Goal: Task Accomplishment & Management: Complete application form

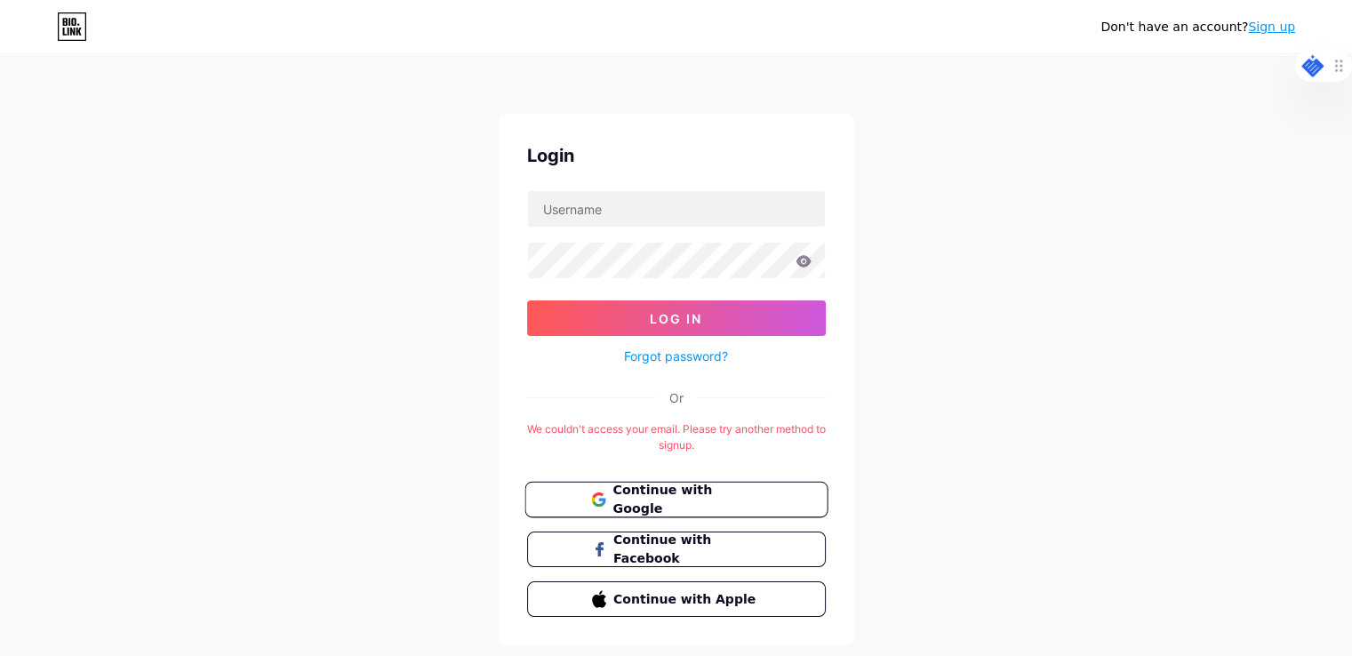
click at [697, 484] on button "Continue with Google" at bounding box center [675, 500] width 303 height 36
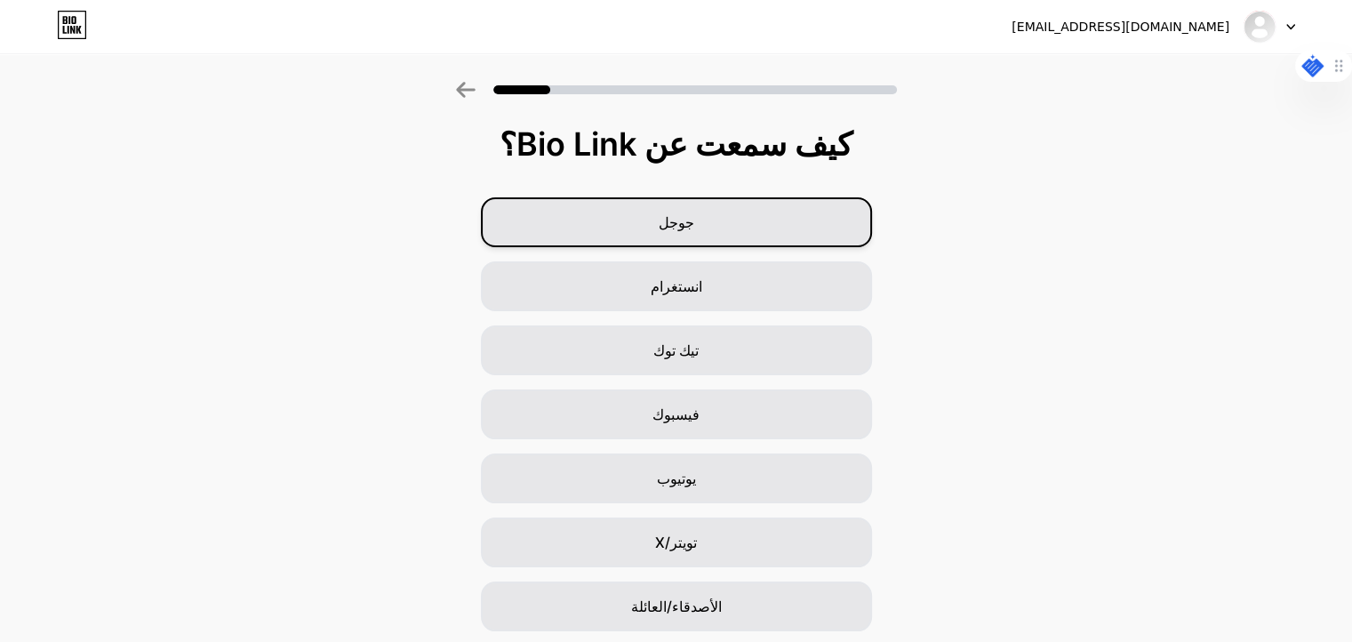
click at [690, 221] on font "جوجل" at bounding box center [676, 222] width 36 height 18
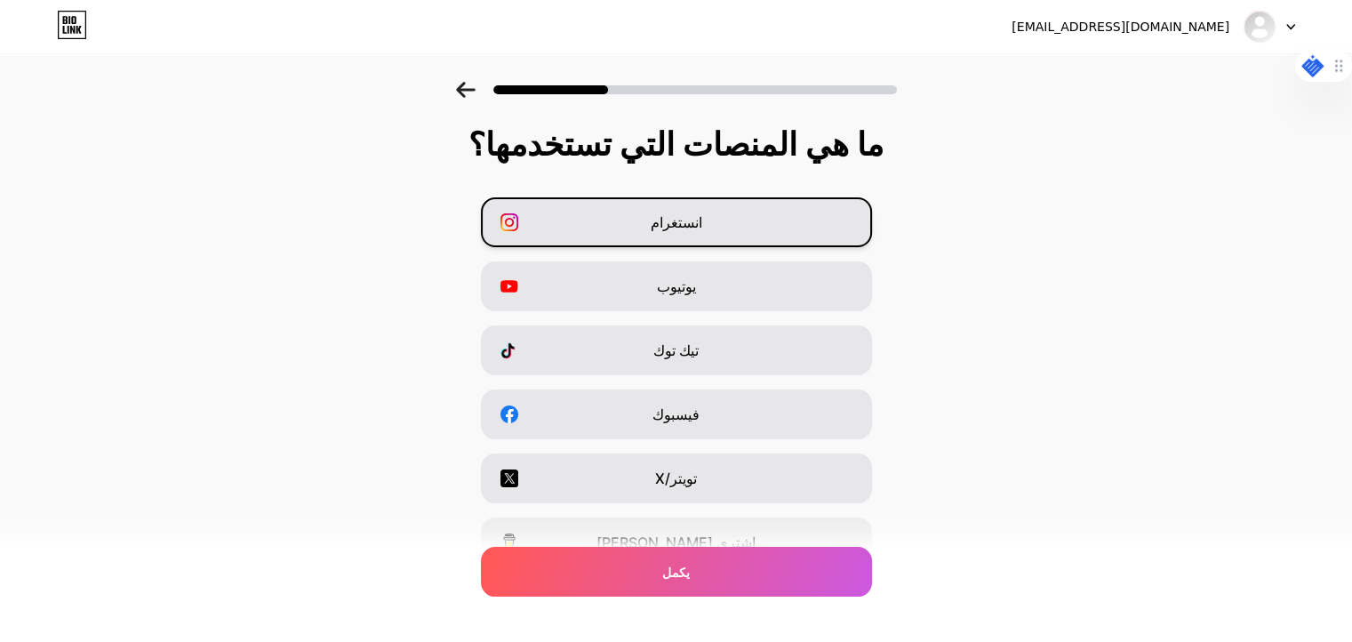
click at [575, 219] on div "انستغرام" at bounding box center [676, 222] width 391 height 50
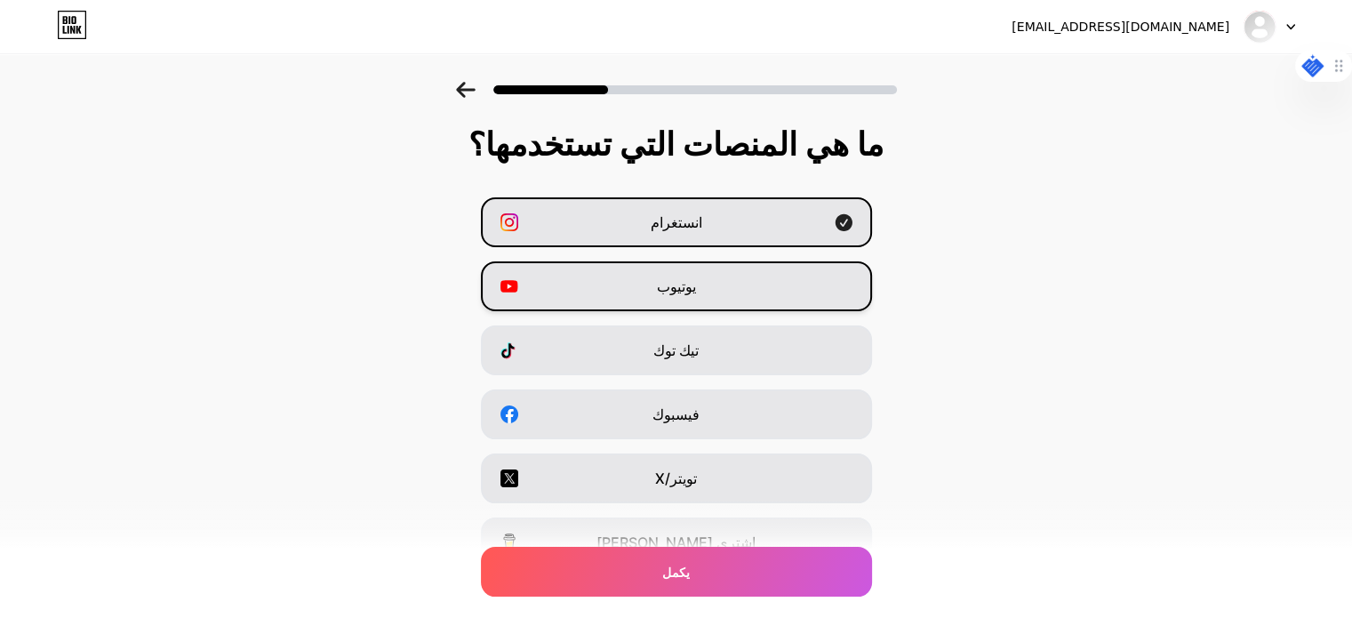
click at [602, 291] on div "يوتيوب" at bounding box center [676, 286] width 391 height 50
click at [656, 295] on div "يوتيوب" at bounding box center [676, 286] width 391 height 50
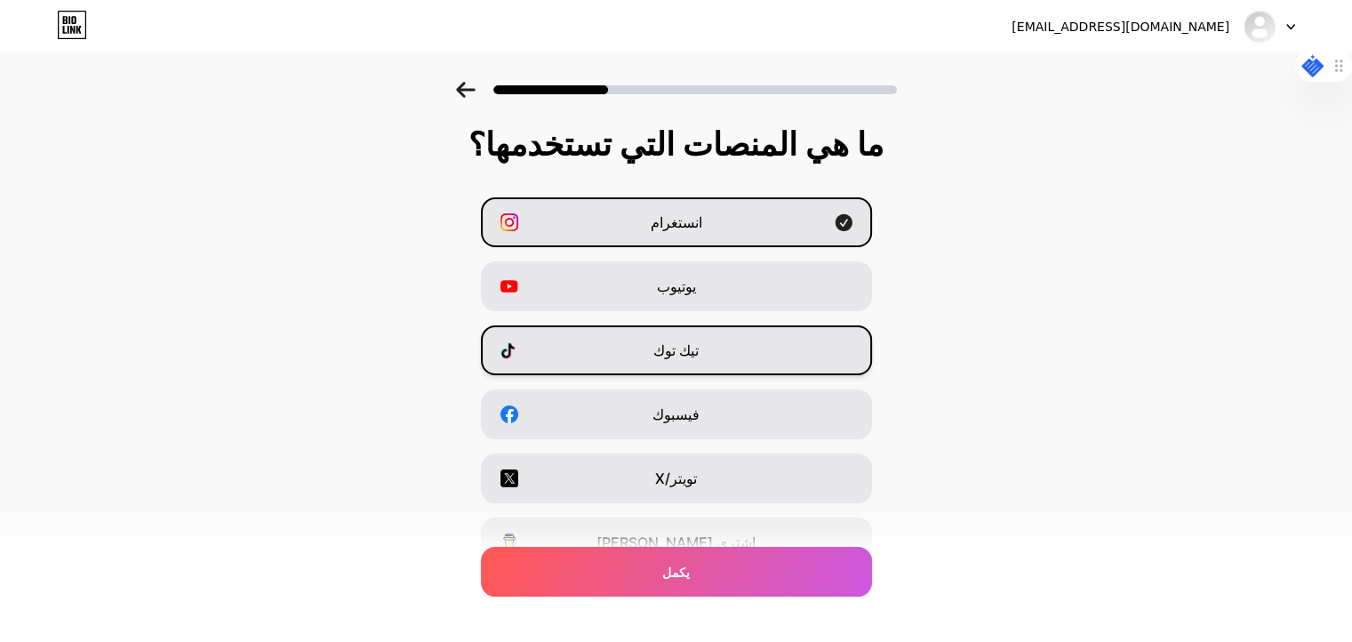
click at [642, 346] on div "تيك توك" at bounding box center [676, 350] width 391 height 50
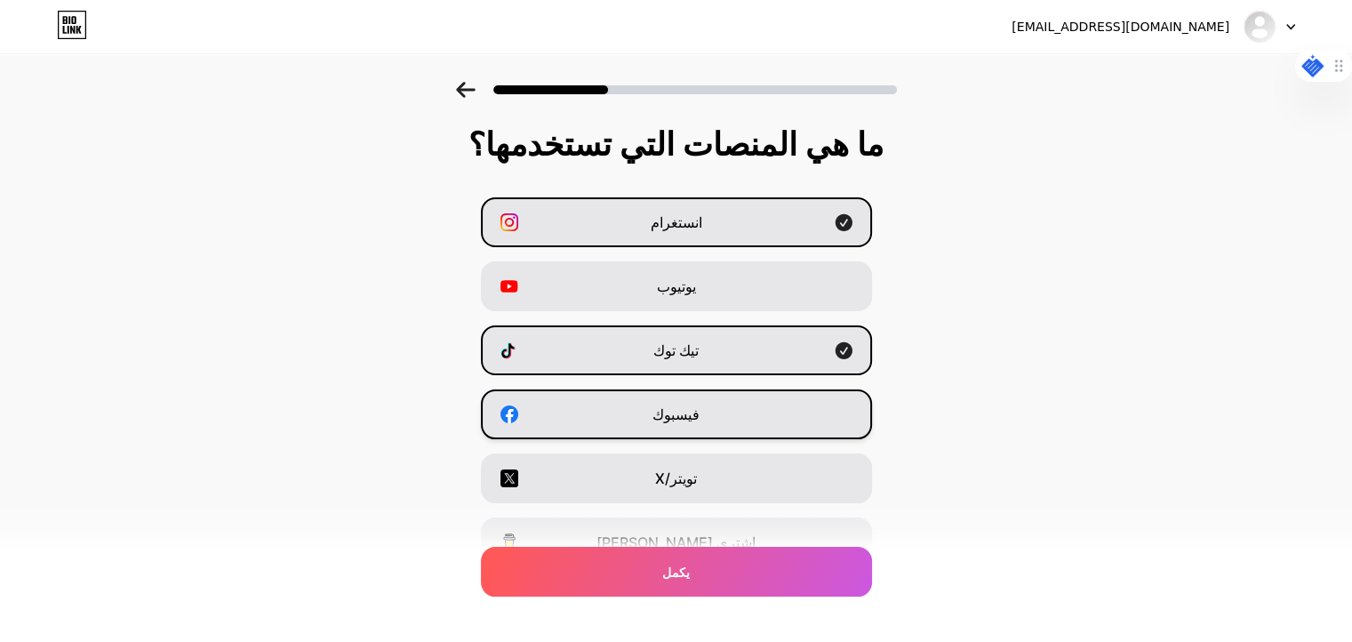
click at [645, 413] on div "فيسبوك" at bounding box center [676, 414] width 391 height 50
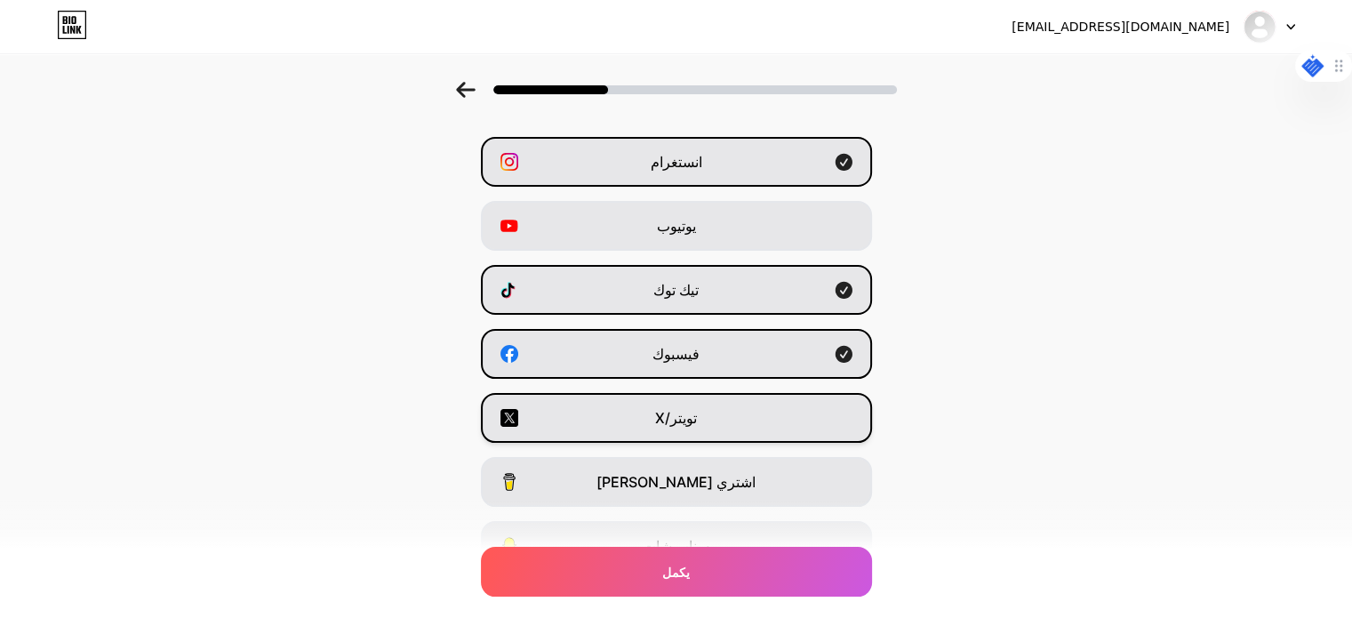
scroll to position [89, 0]
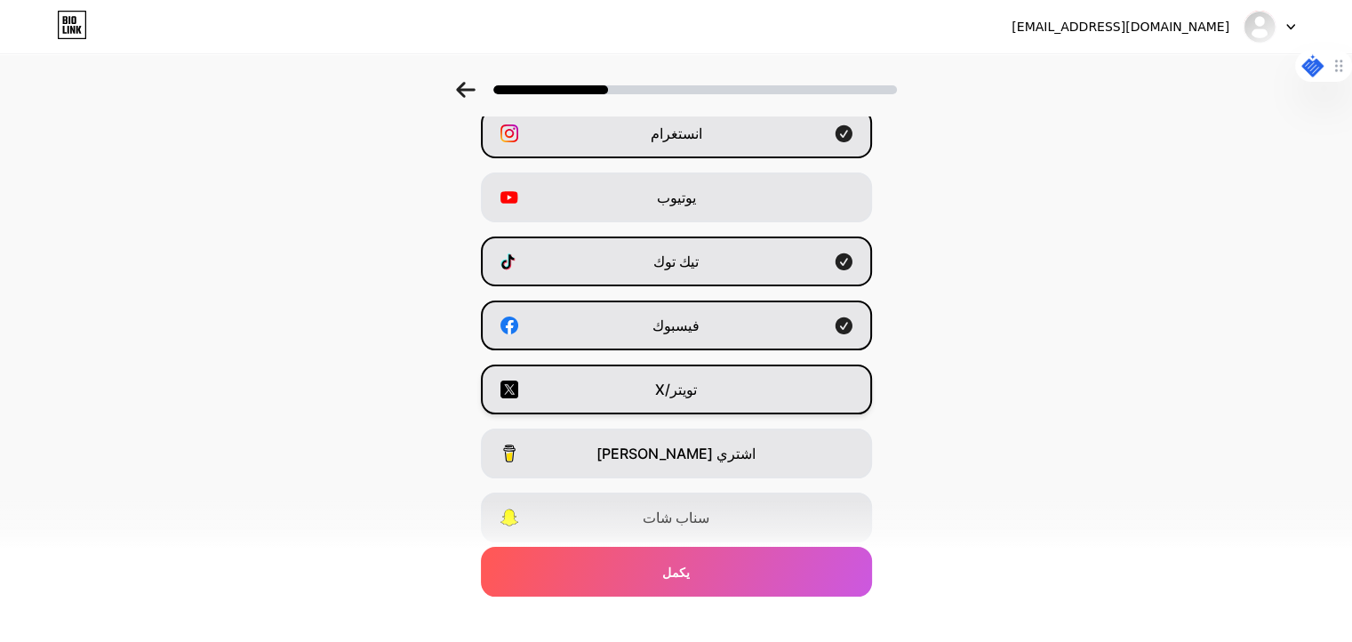
click at [655, 399] on div "تويتر/X" at bounding box center [676, 389] width 391 height 50
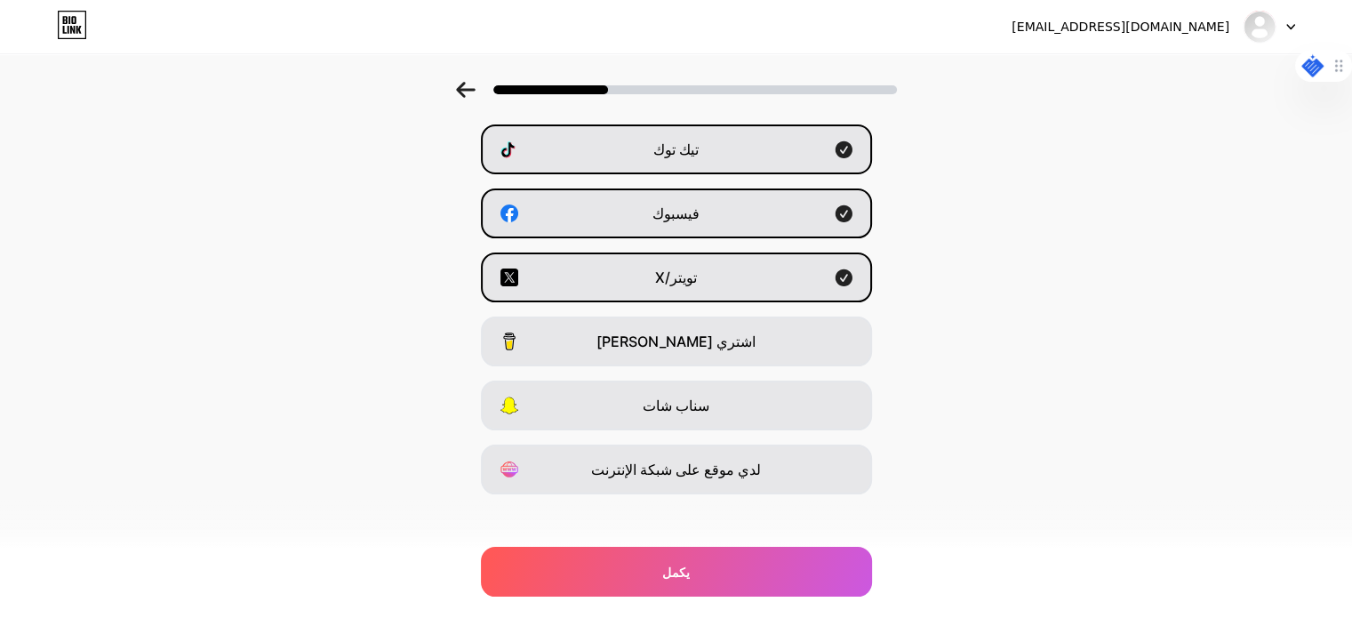
scroll to position [213, 0]
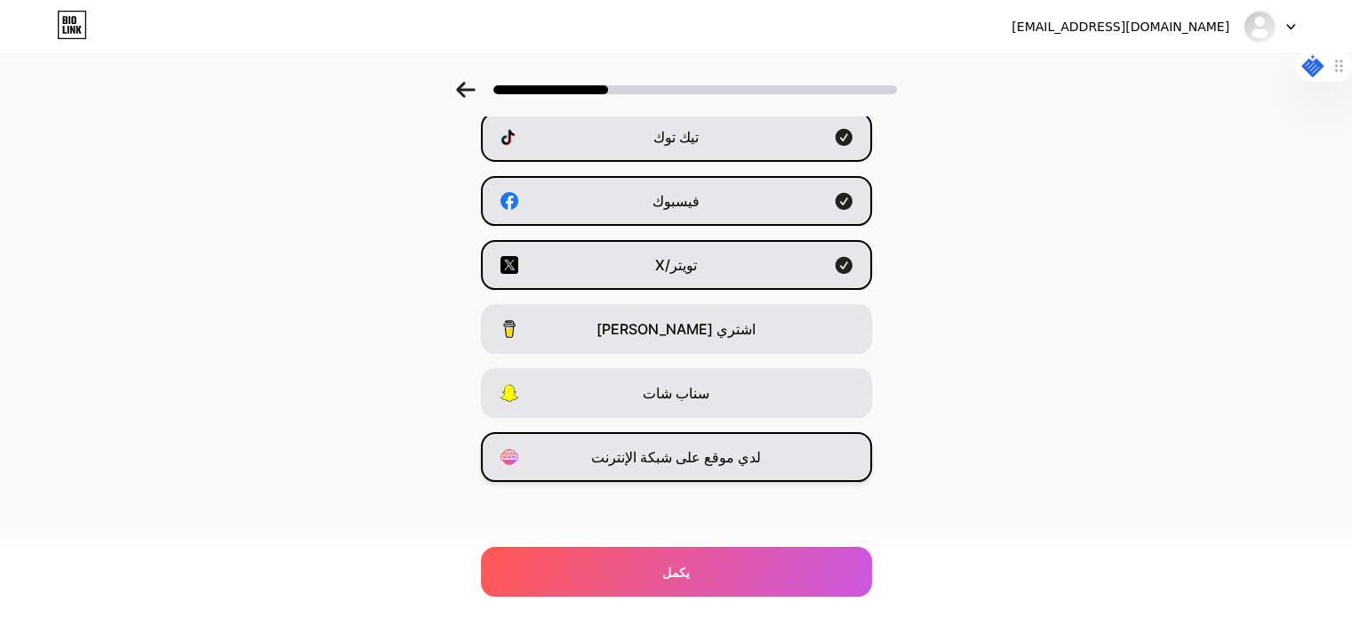
click at [580, 453] on div "لدي موقع على شبكة الإنترنت" at bounding box center [676, 457] width 391 height 50
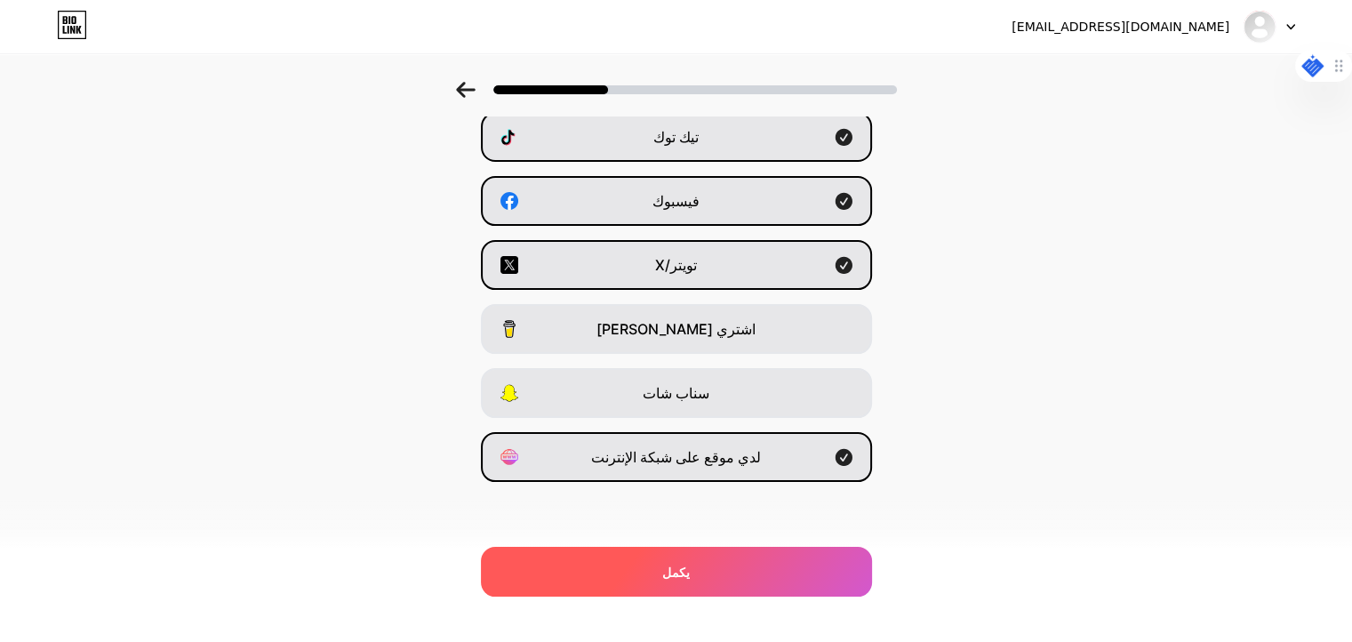
click at [636, 562] on div "يكمل" at bounding box center [676, 572] width 391 height 50
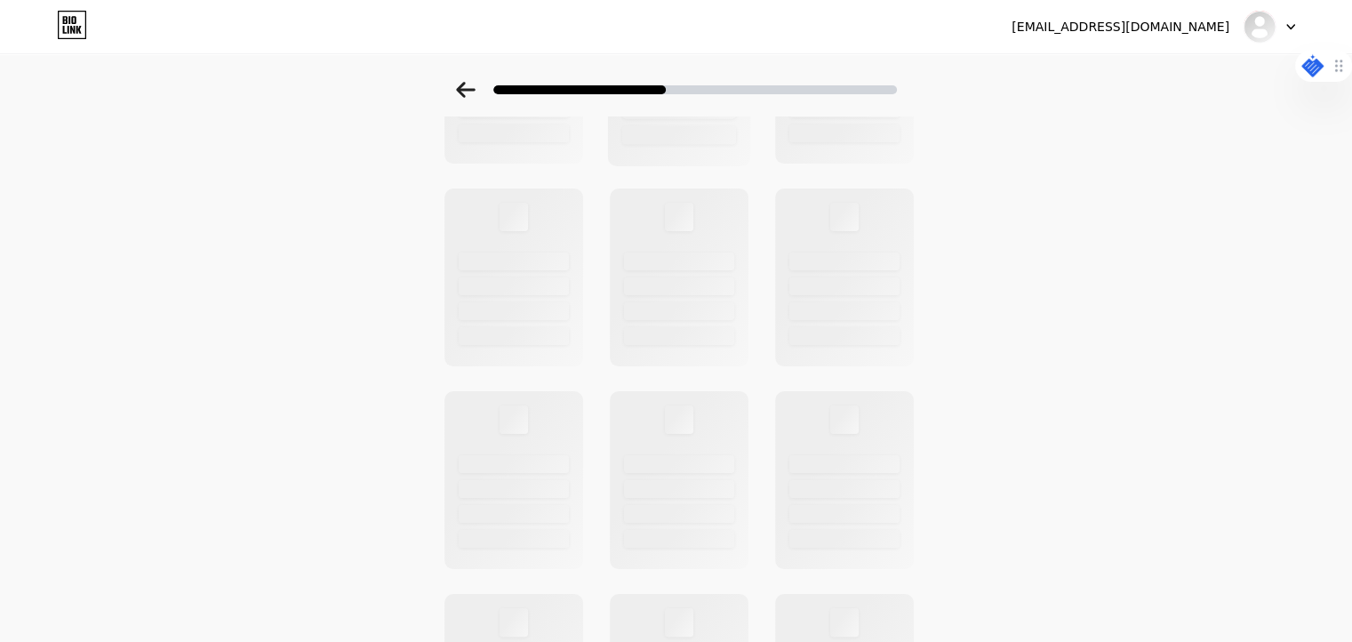
scroll to position [0, 0]
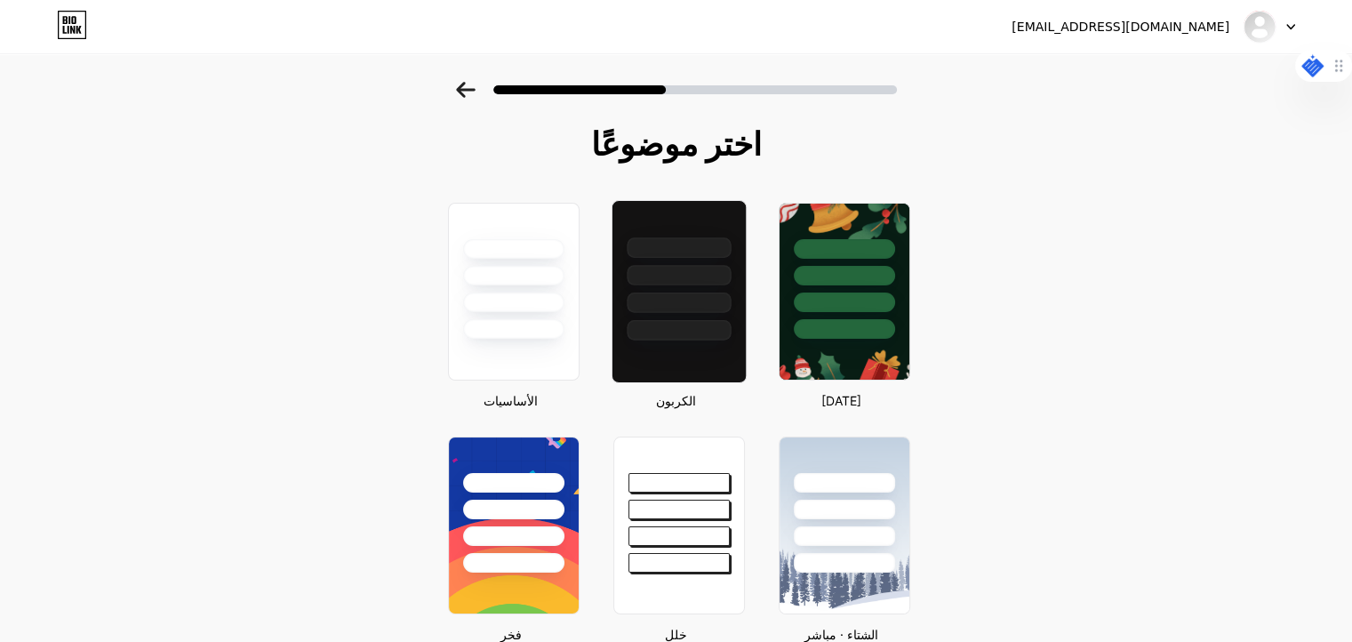
click at [702, 321] on div at bounding box center [678, 330] width 104 height 20
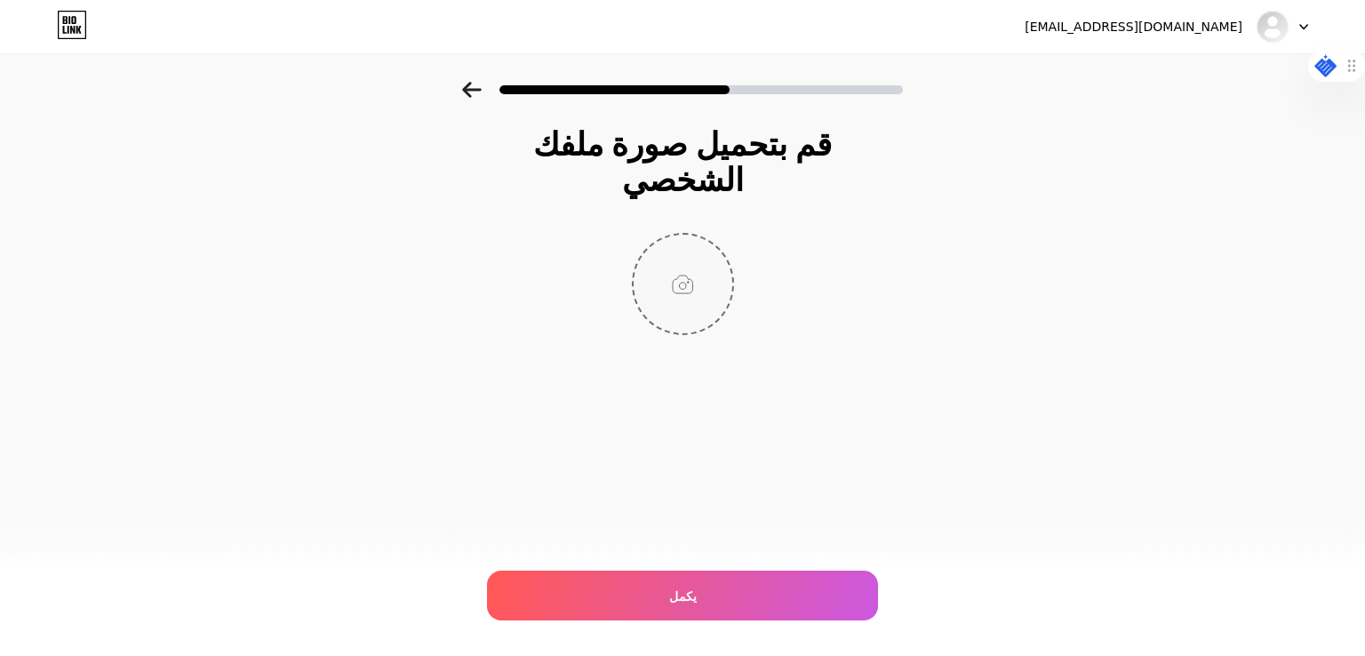
click at [689, 275] on icon at bounding box center [682, 285] width 21 height 20
click at [680, 282] on icon at bounding box center [682, 285] width 7 height 7
click at [679, 235] on input "file" at bounding box center [683, 284] width 99 height 99
type input "C:\fakepath\محامي سعودي بالمدينة [GEOGRAPHIC_DATA].png"
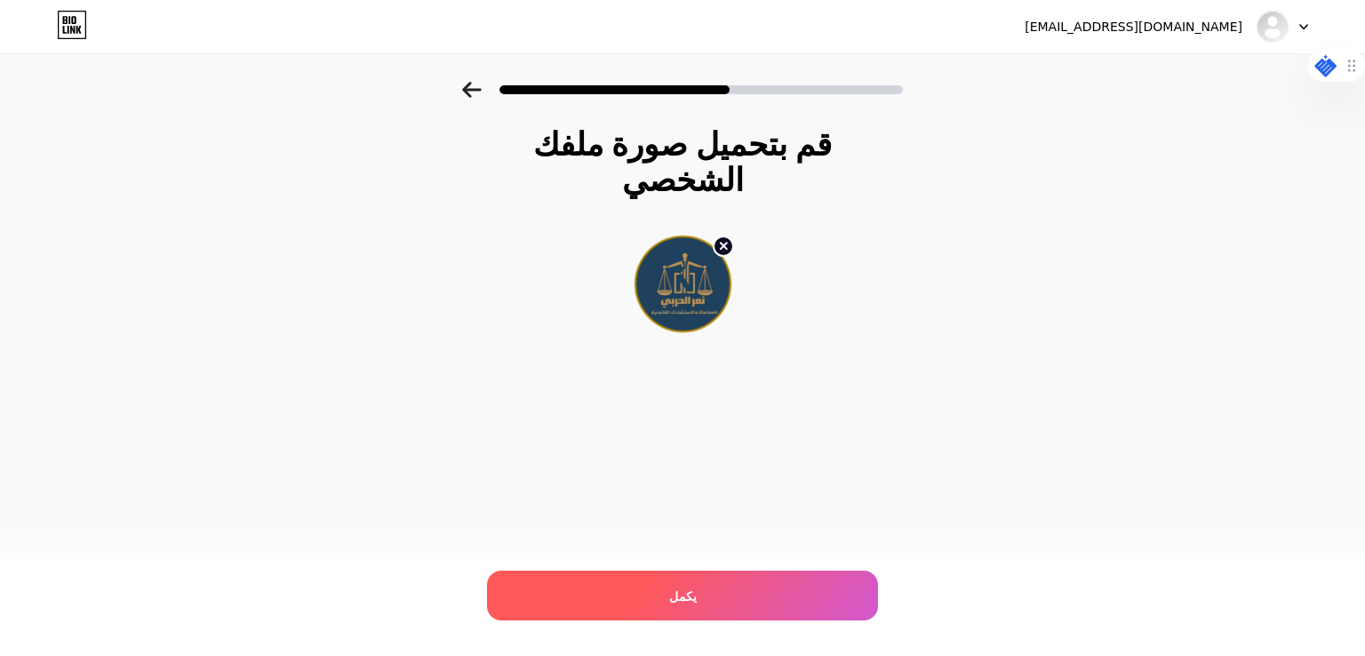
click at [725, 585] on div "يكمل" at bounding box center [682, 596] width 391 height 50
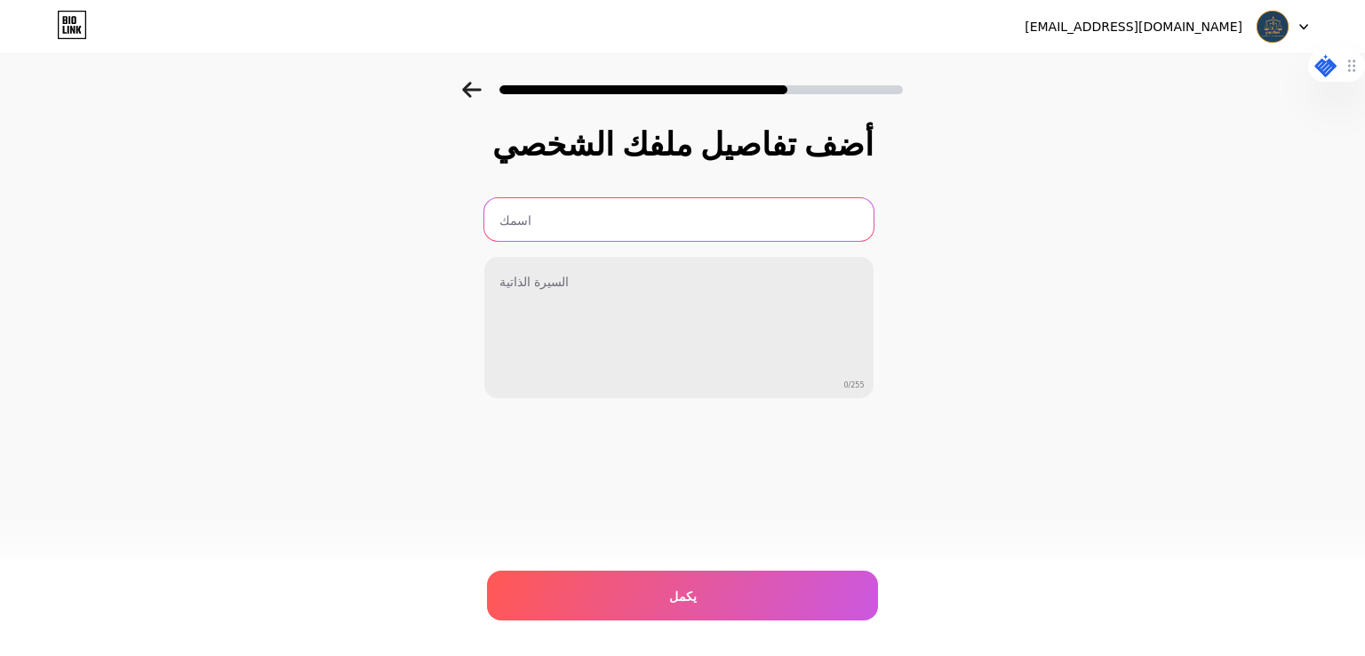
click at [608, 217] on input "text" at bounding box center [678, 219] width 389 height 43
type input "مجموعة [PERSON_NAME] للمحاماة"
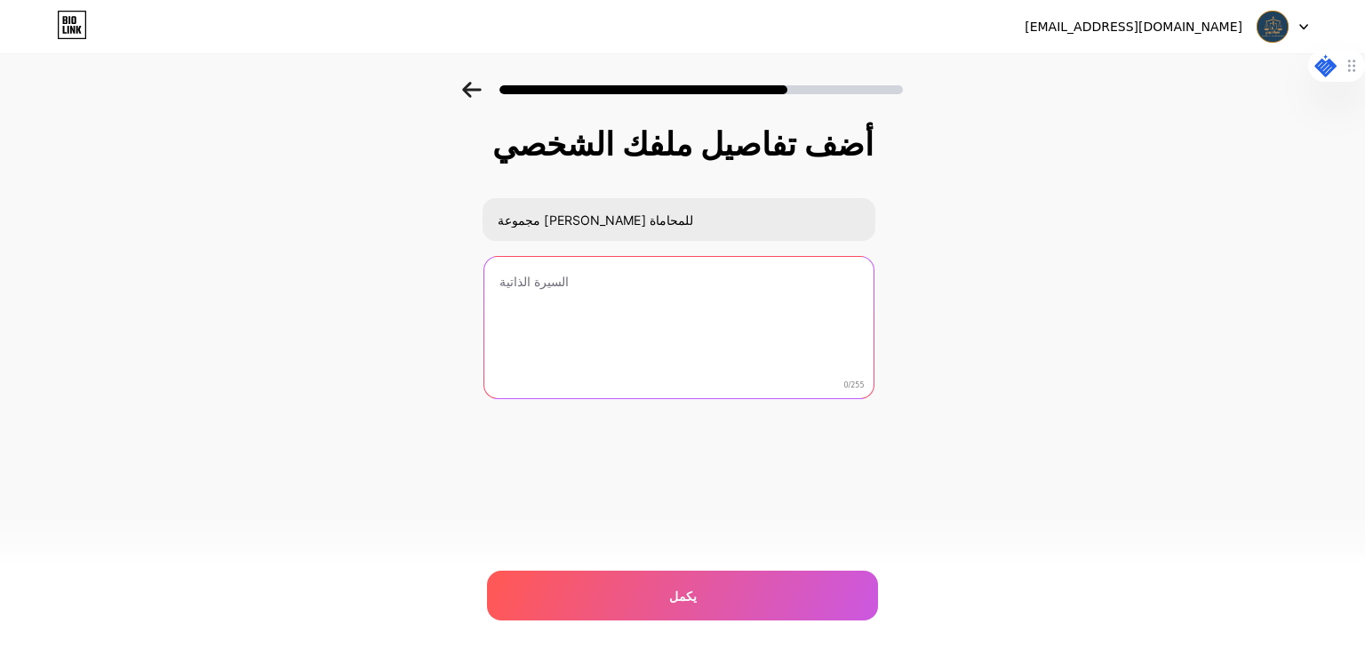
click at [629, 291] on textarea at bounding box center [678, 328] width 389 height 143
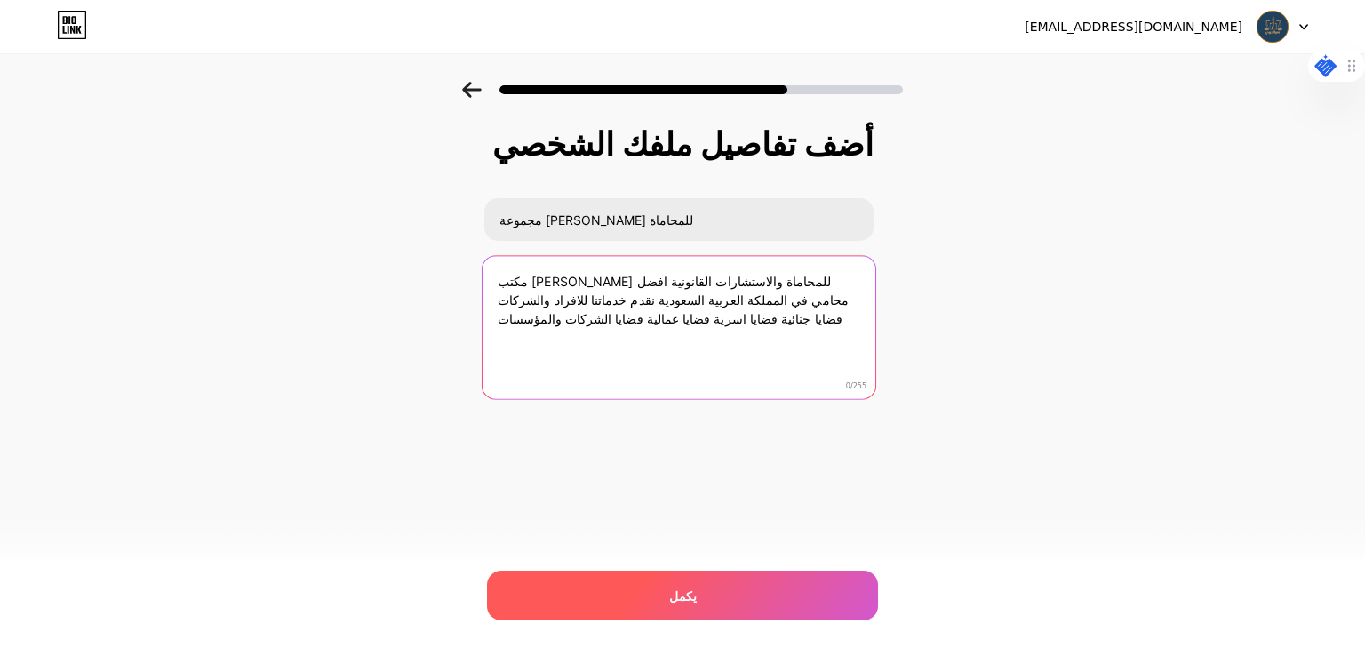
type textarea "مكتب [PERSON_NAME] للمحاماة والاستشارات القانونية افضل محامي في المملكة العربية…"
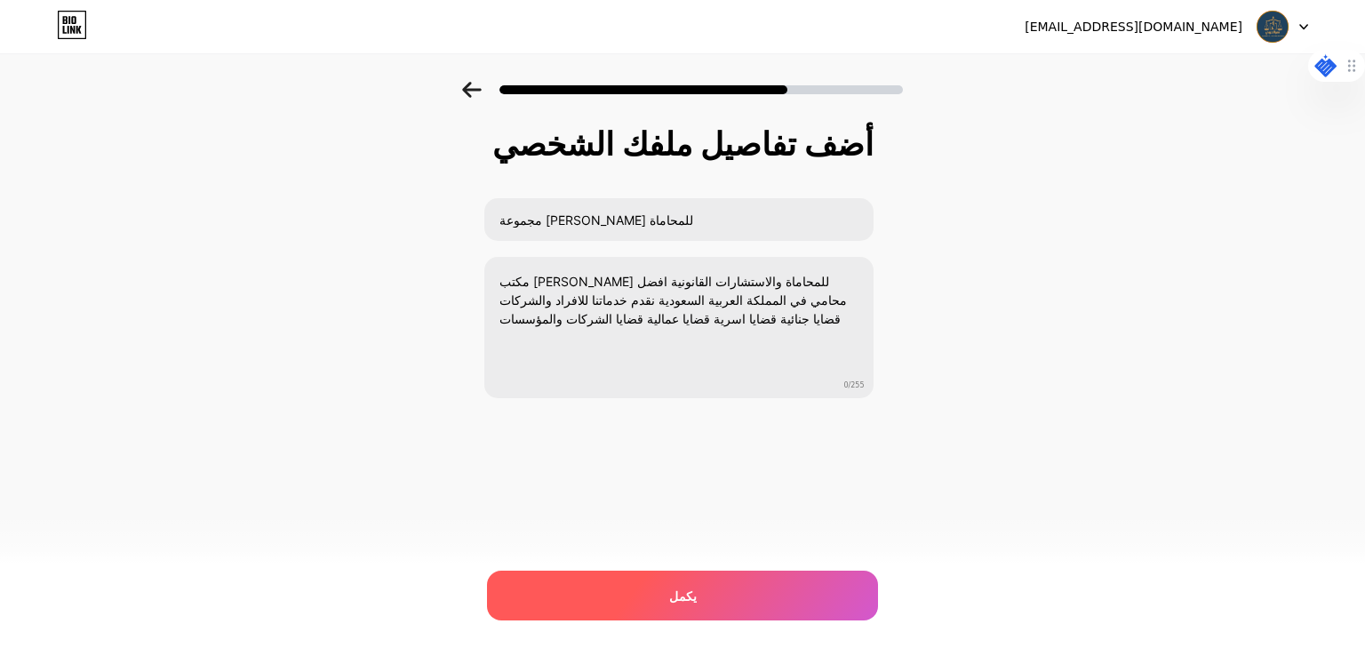
click at [677, 594] on font "يكمل" at bounding box center [683, 595] width 28 height 15
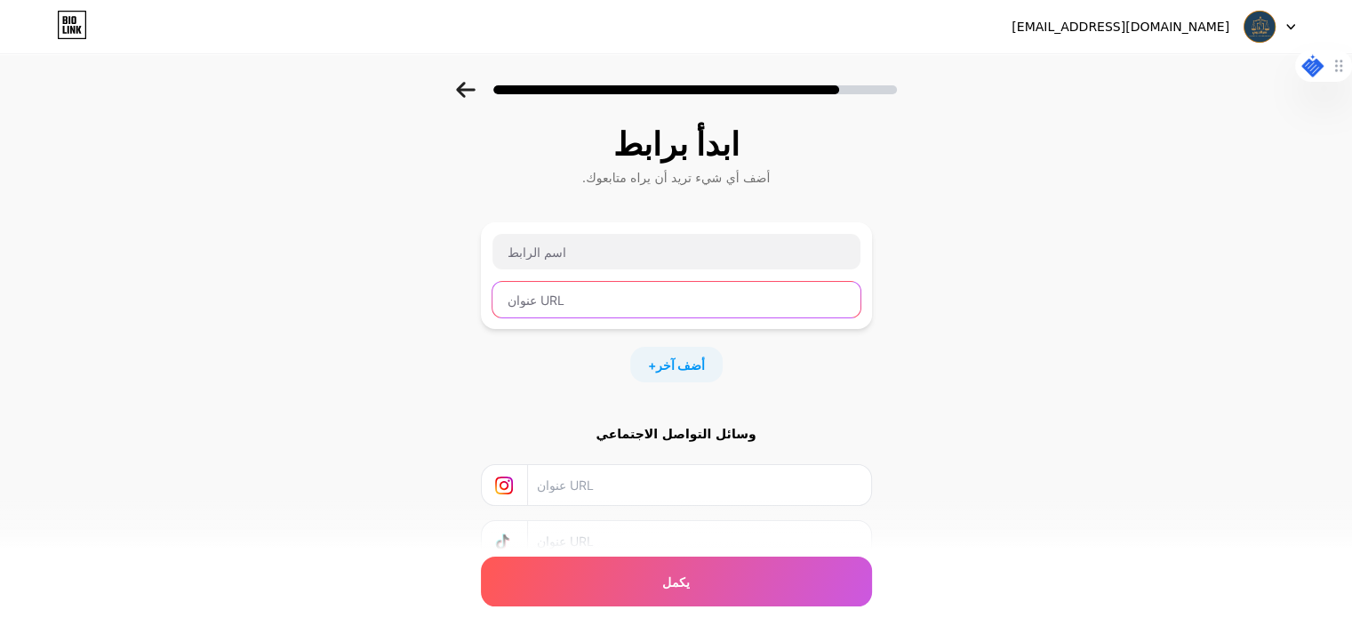
click at [591, 286] on input "text" at bounding box center [676, 300] width 368 height 36
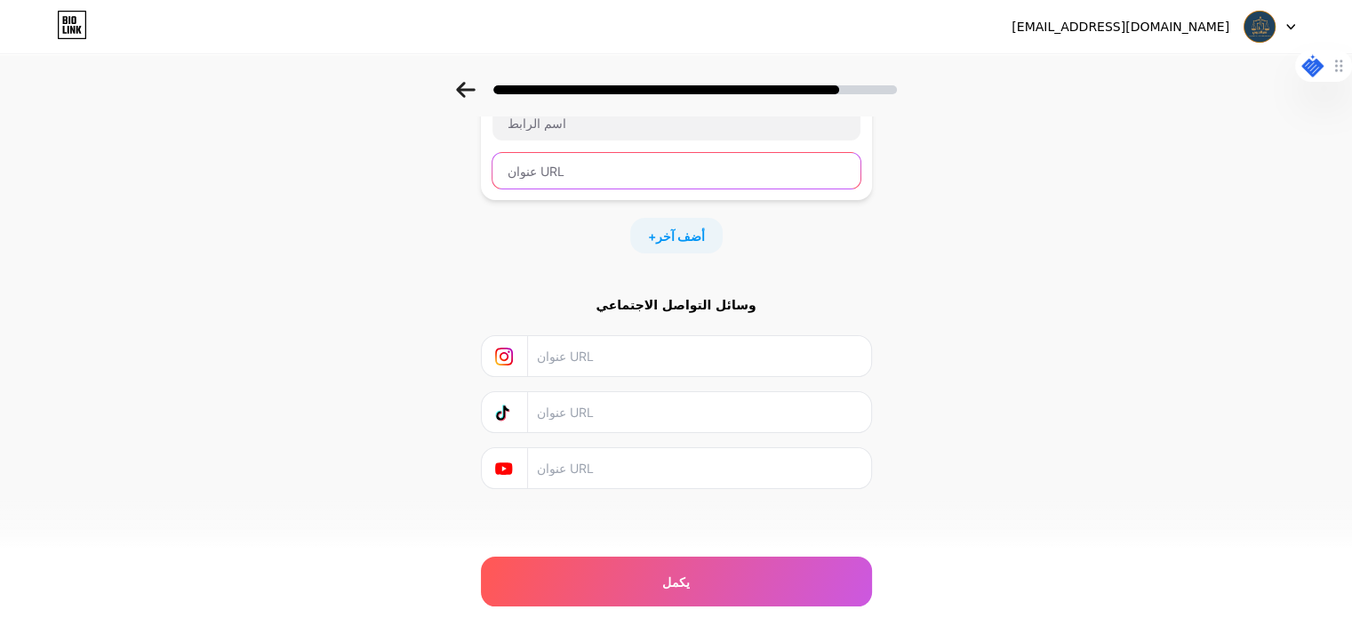
scroll to position [133, 0]
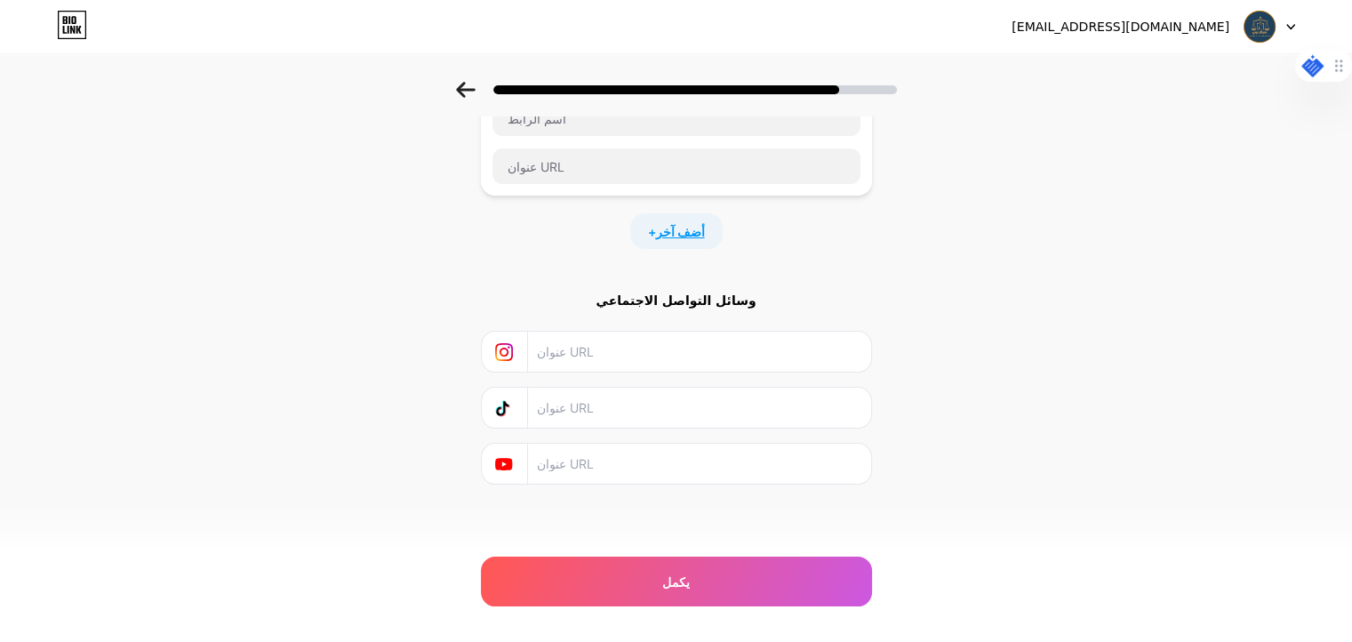
click at [667, 228] on font "أضف آخر" at bounding box center [680, 231] width 49 height 15
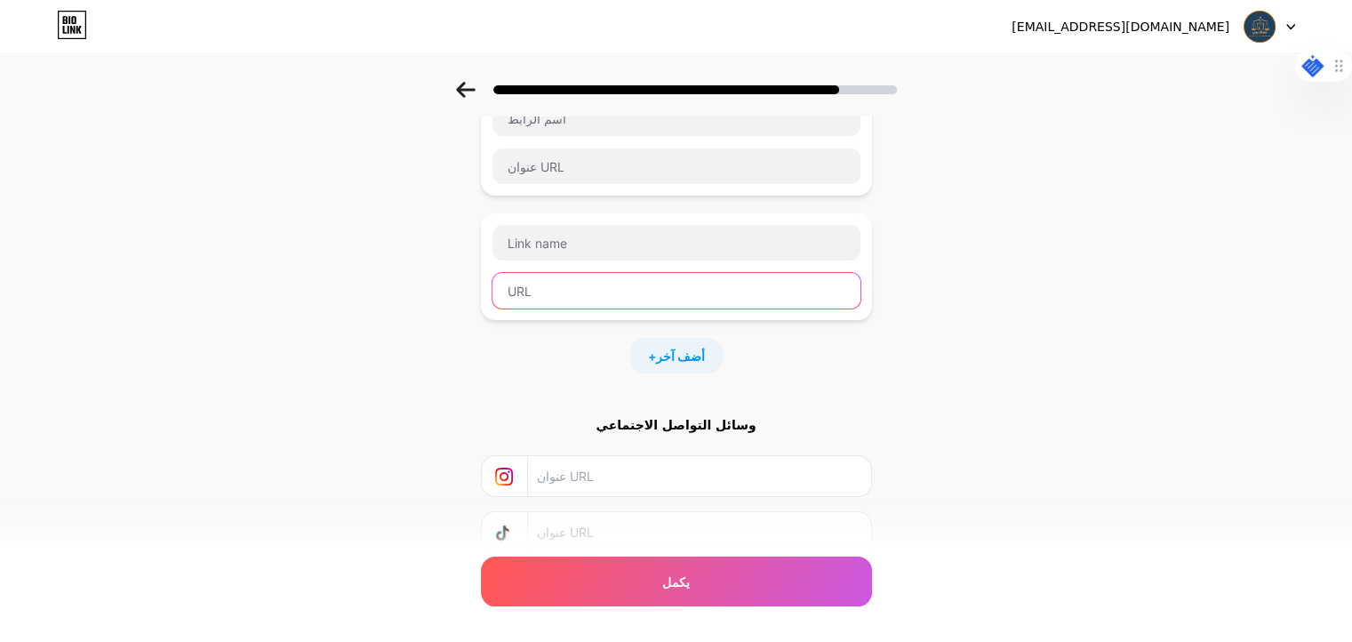
paste input "[URL][DOMAIN_NAME]"
type input "[URL][DOMAIN_NAME]"
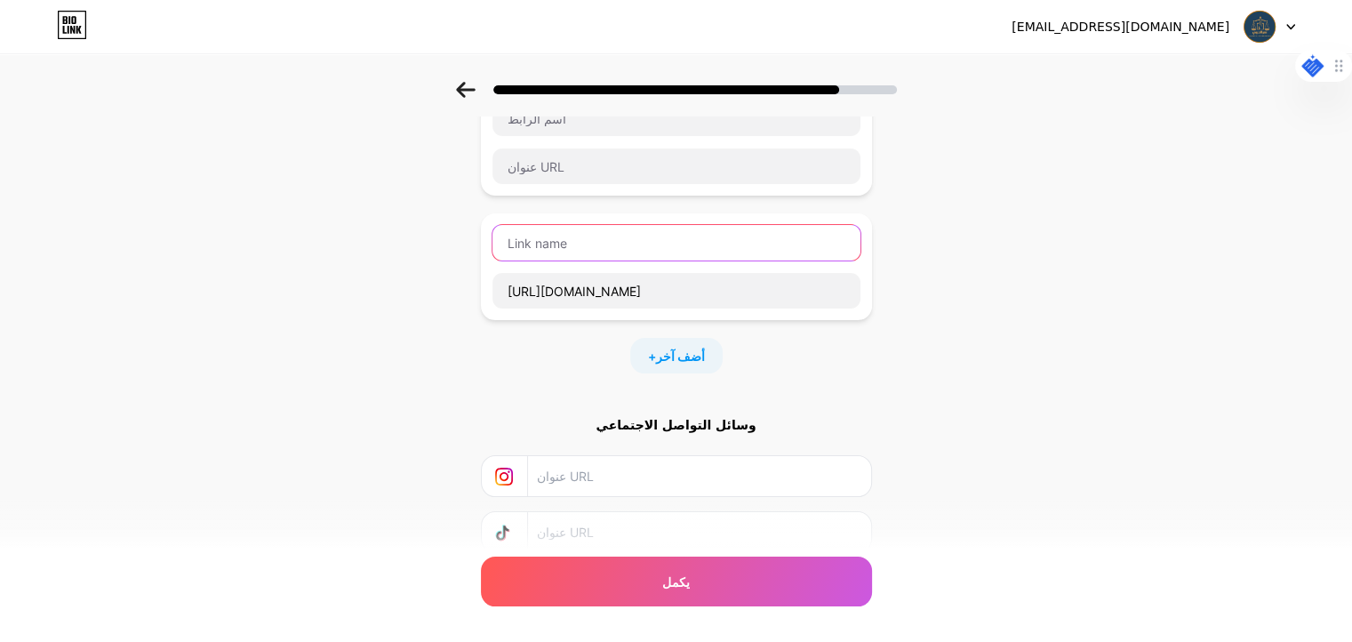
click at [595, 243] on input "text" at bounding box center [676, 243] width 368 height 36
type input "فيسبوك"
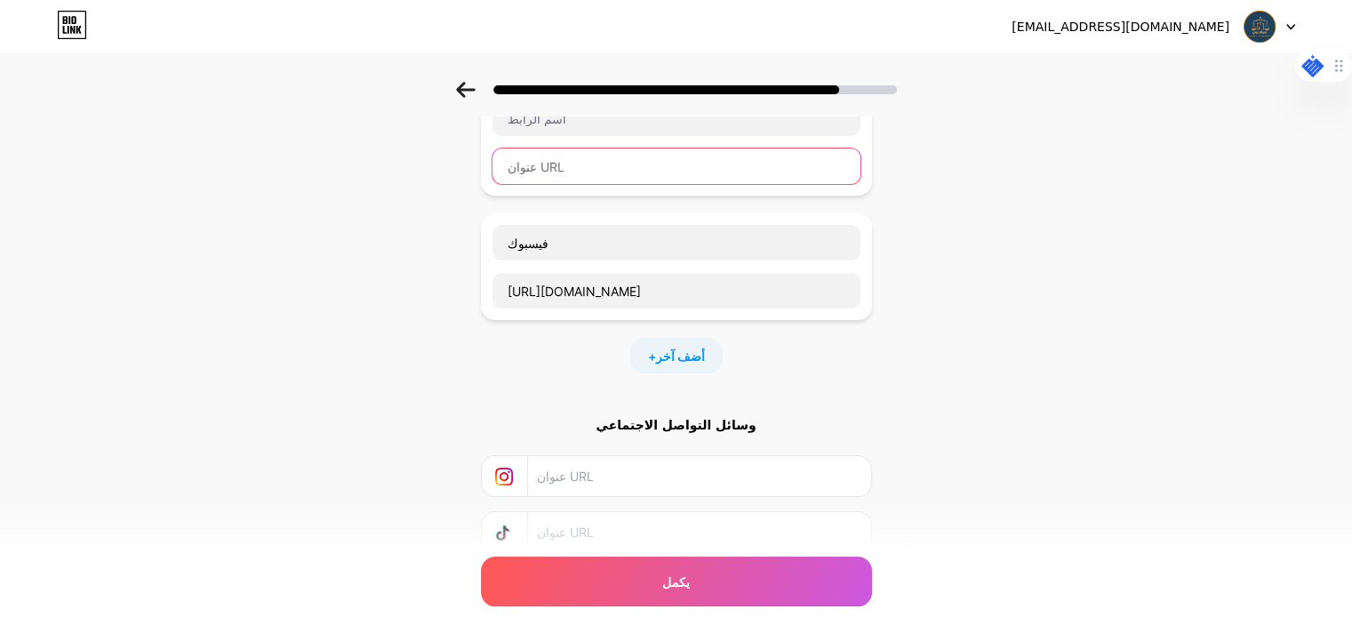
click at [603, 158] on input "text" at bounding box center [676, 166] width 368 height 36
paste input "[URL][DOMAIN_NAME]"
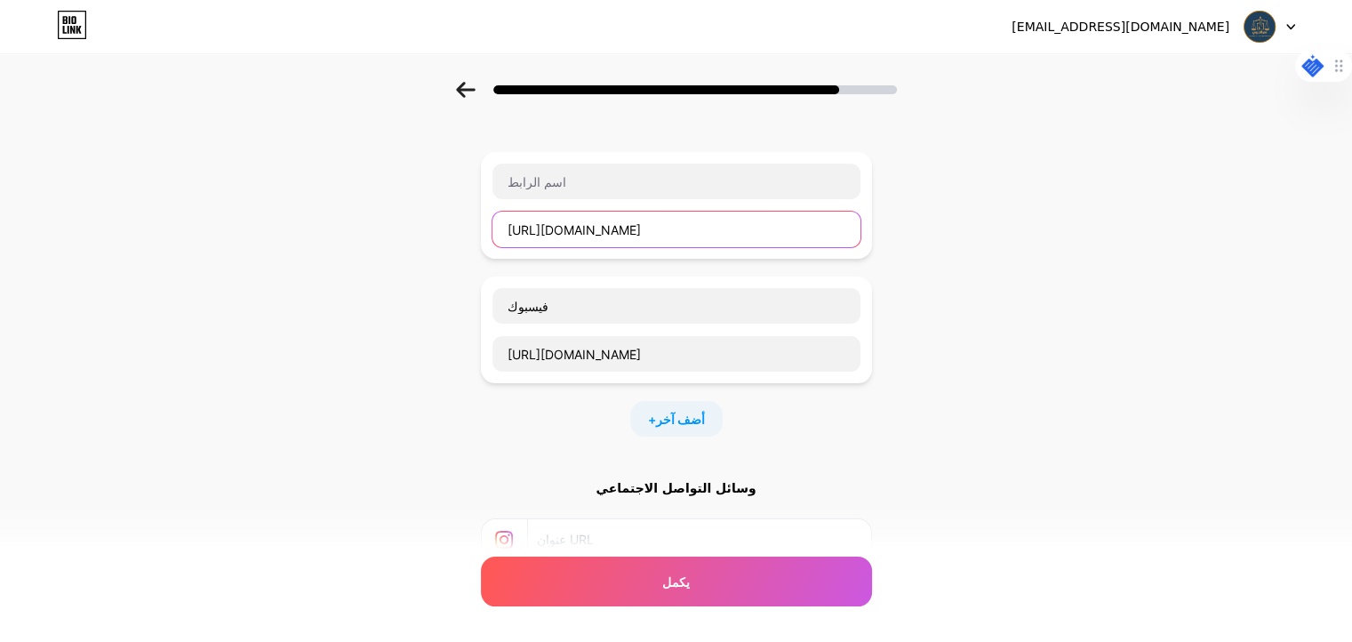
scroll to position [44, 0]
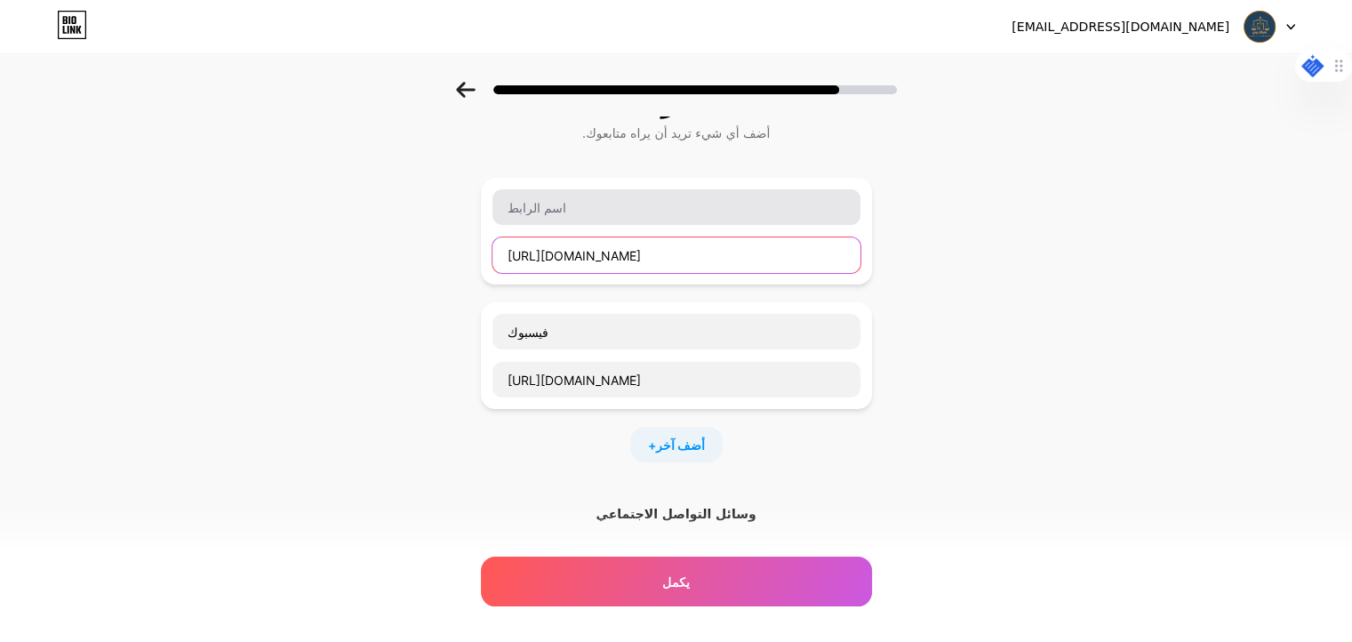
type input "[URL][DOMAIN_NAME]"
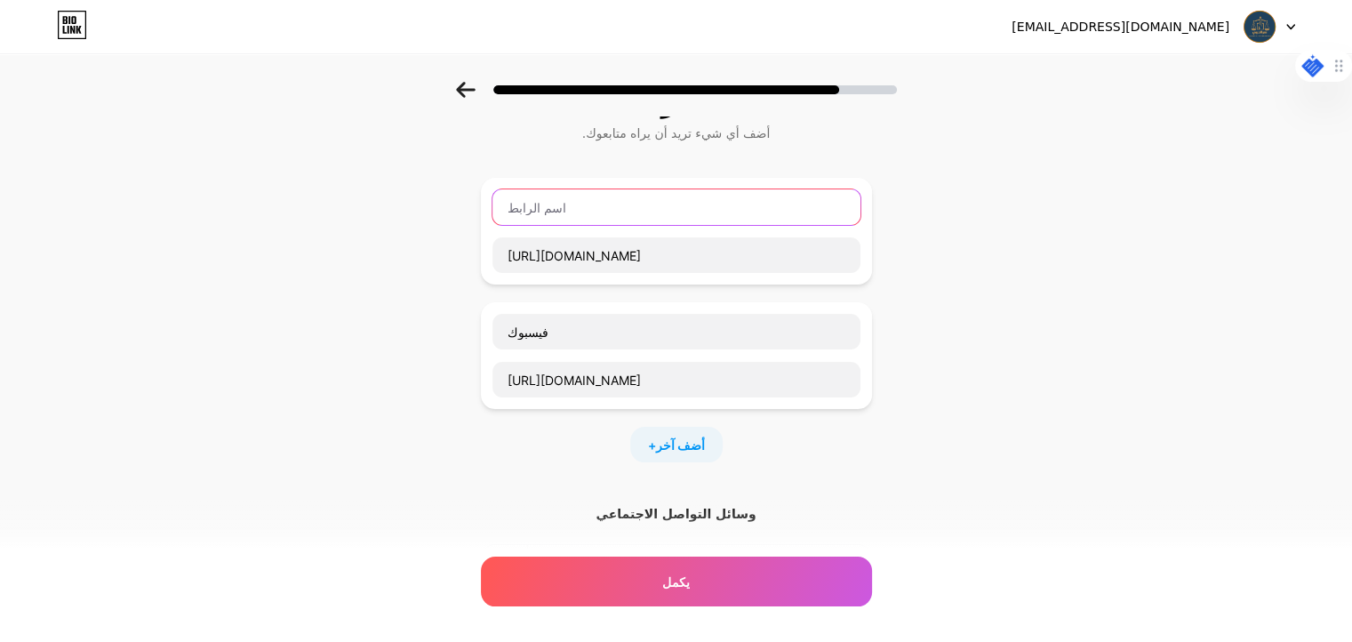
click at [611, 212] on input "text" at bounding box center [676, 207] width 368 height 36
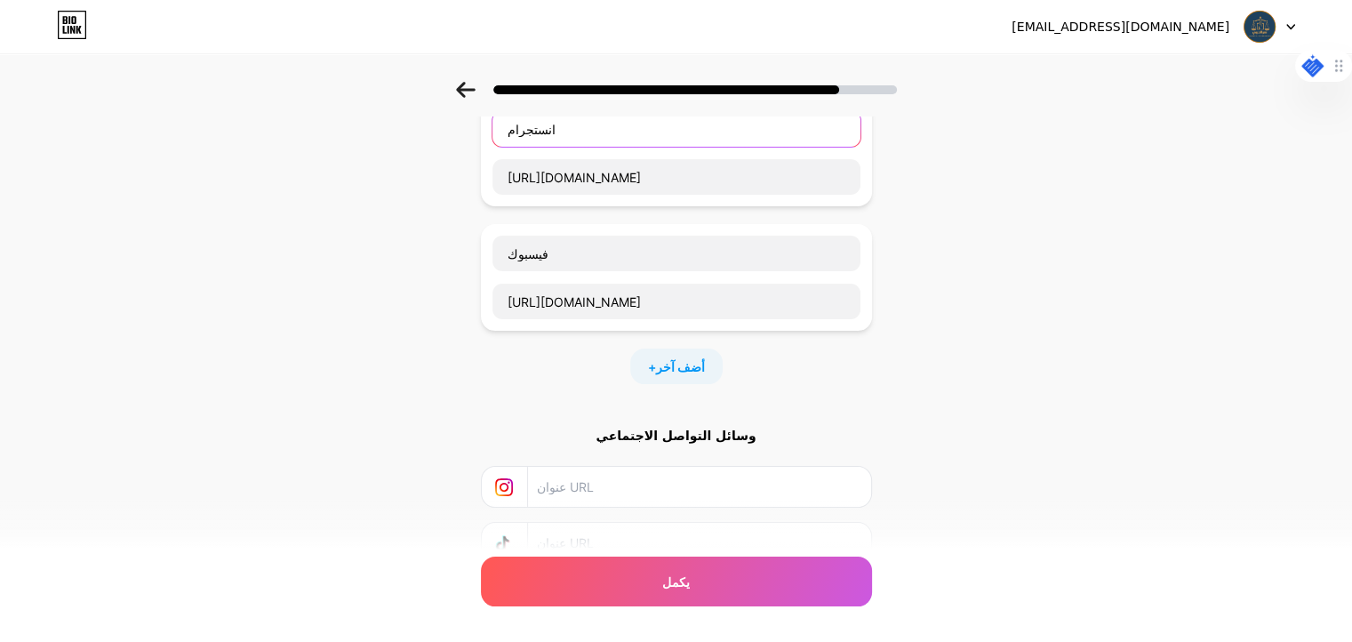
scroll to position [178, 0]
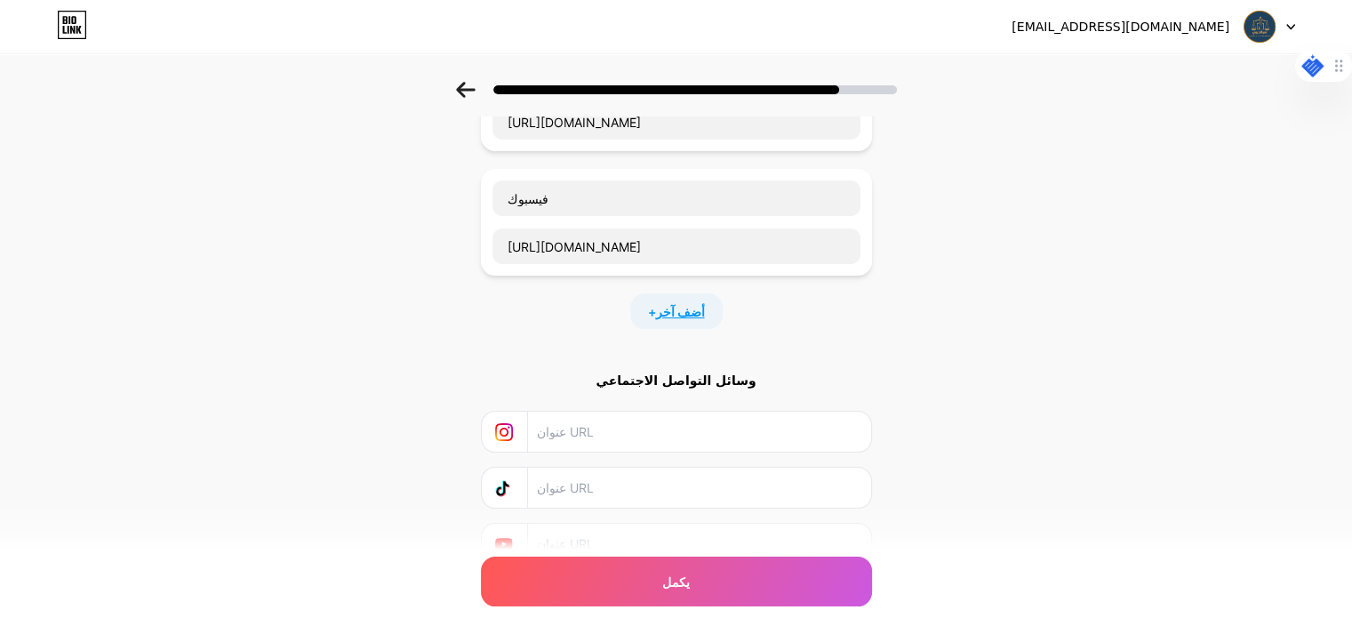
type input "انستجرام"
click at [684, 315] on font "أضف آخر" at bounding box center [680, 311] width 49 height 15
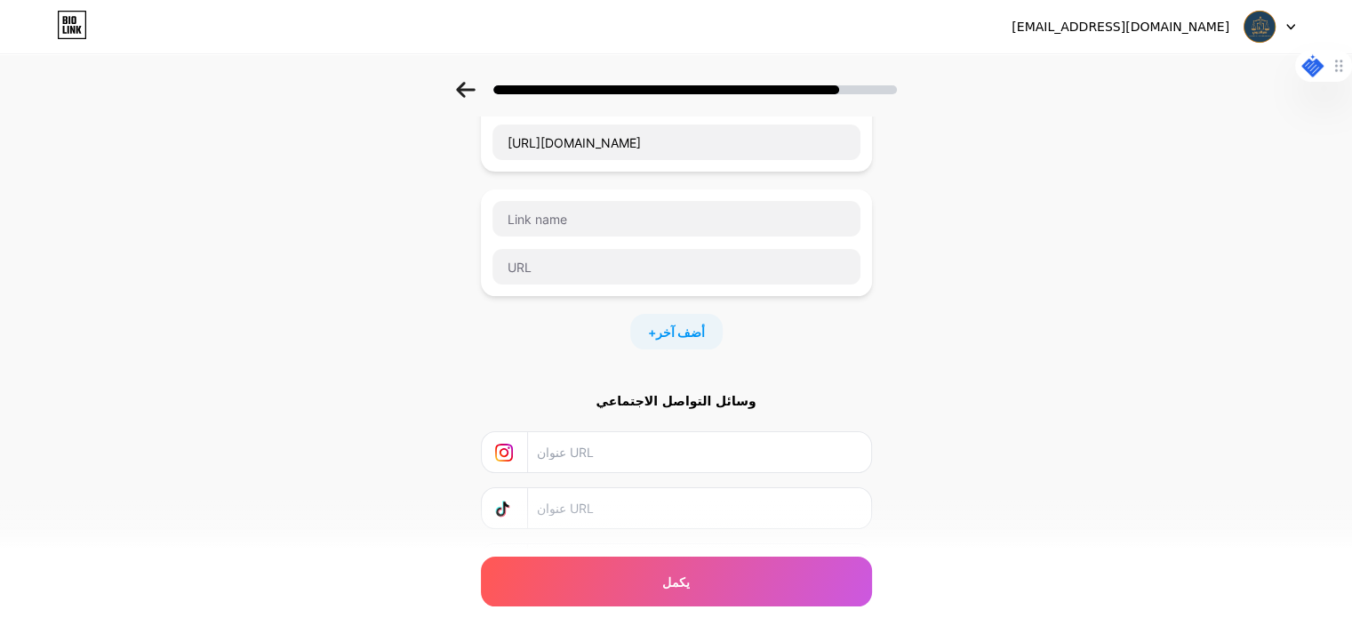
scroll to position [380, 0]
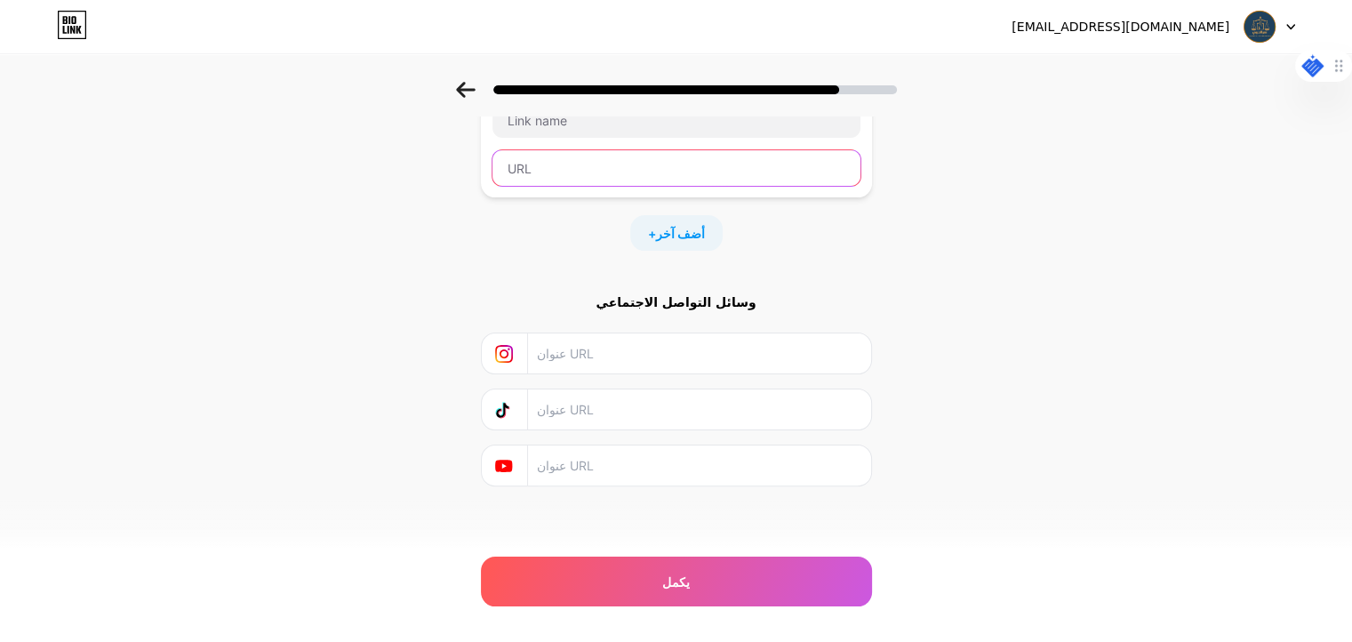
click at [589, 169] on input "text" at bounding box center [676, 168] width 368 height 36
paste input "[URL][DOMAIN_NAME]"
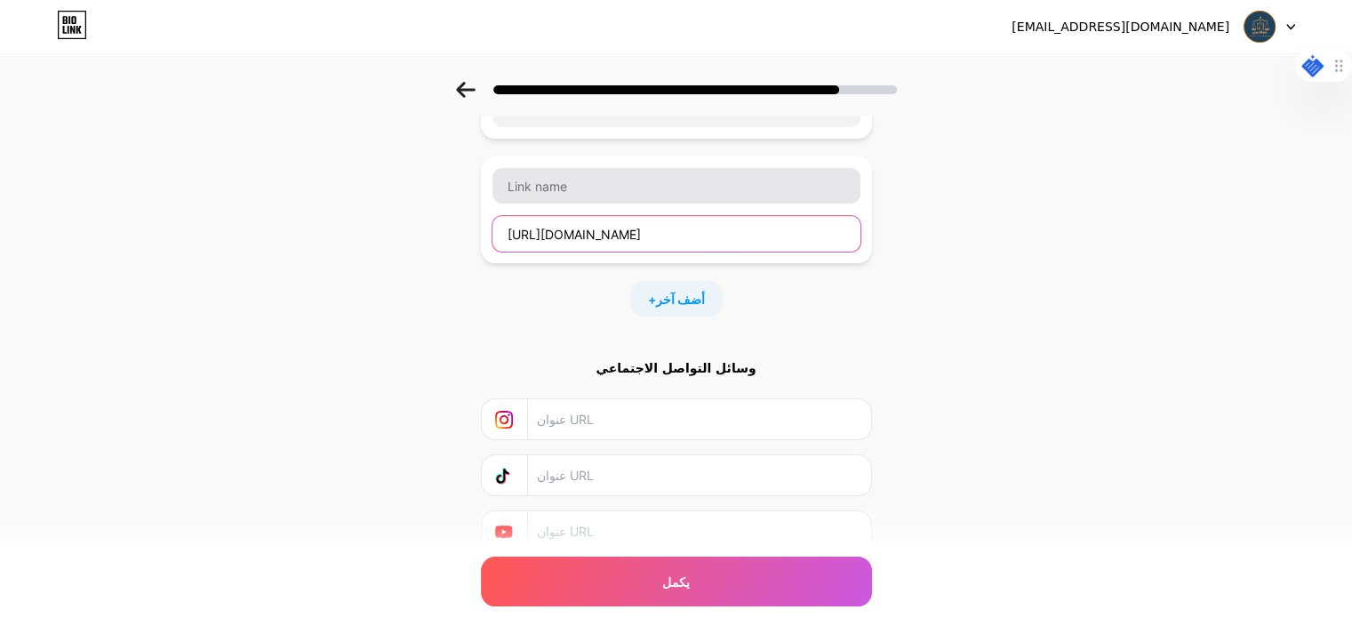
scroll to position [291, 0]
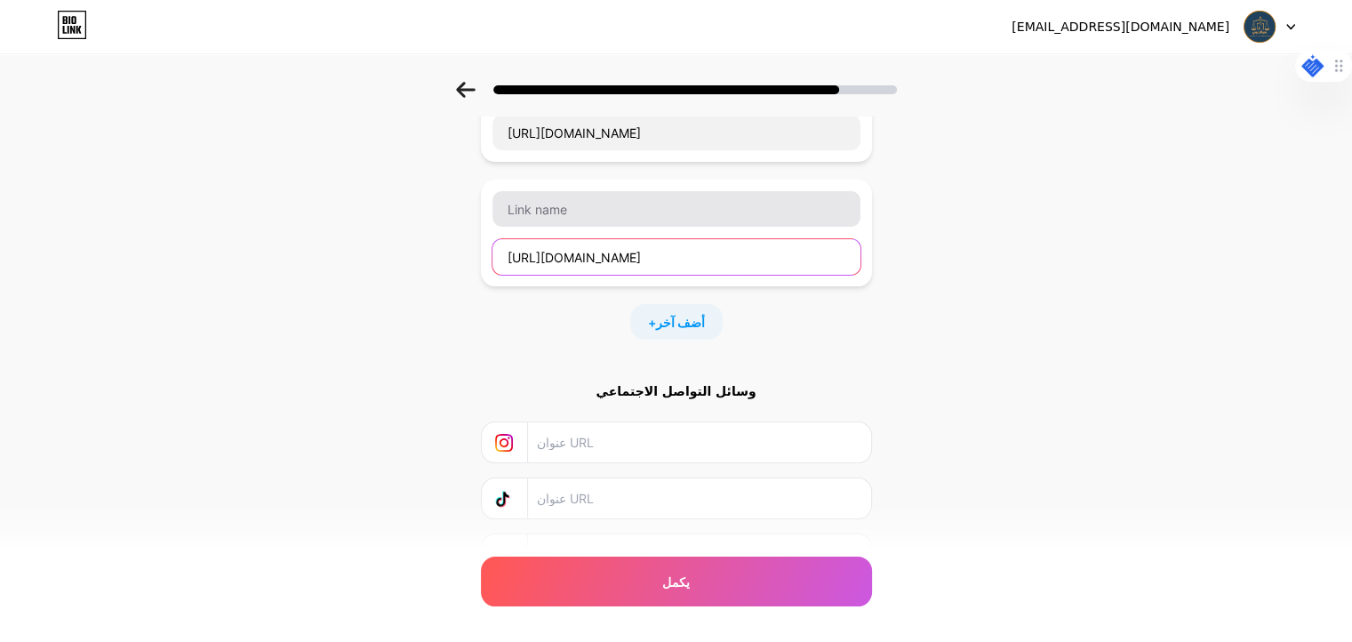
type input "[URL][DOMAIN_NAME]"
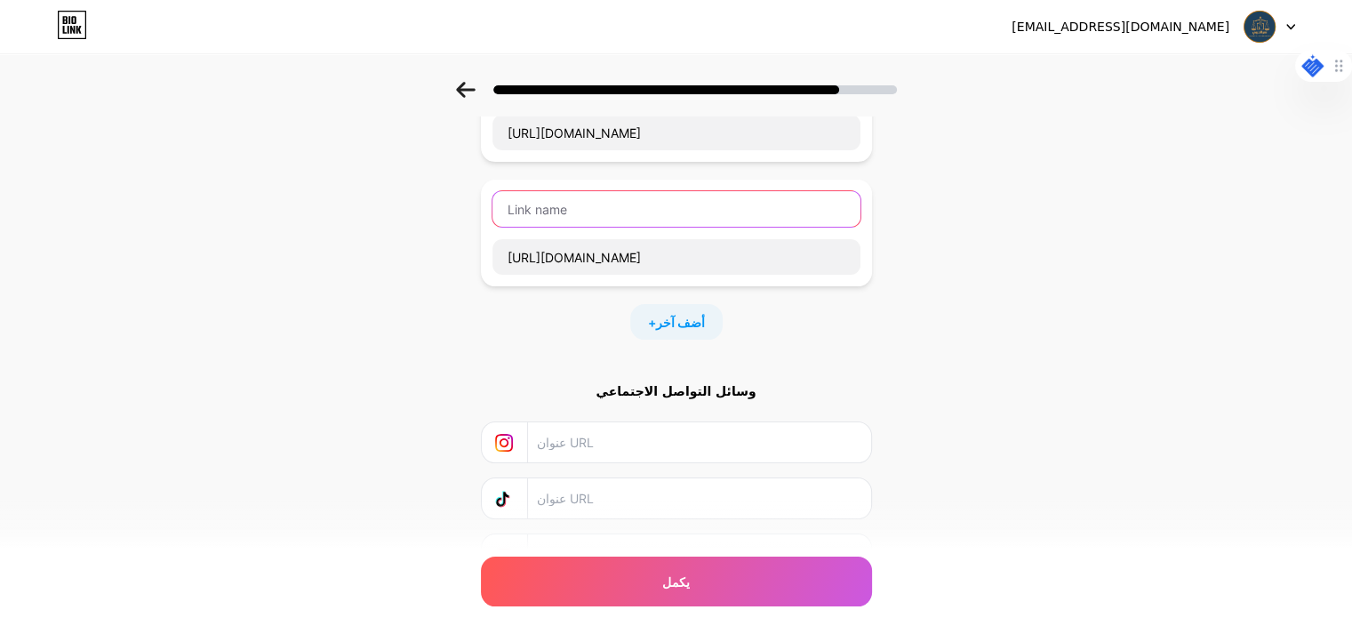
click at [642, 203] on input "text" at bounding box center [676, 209] width 368 height 36
type input "م"
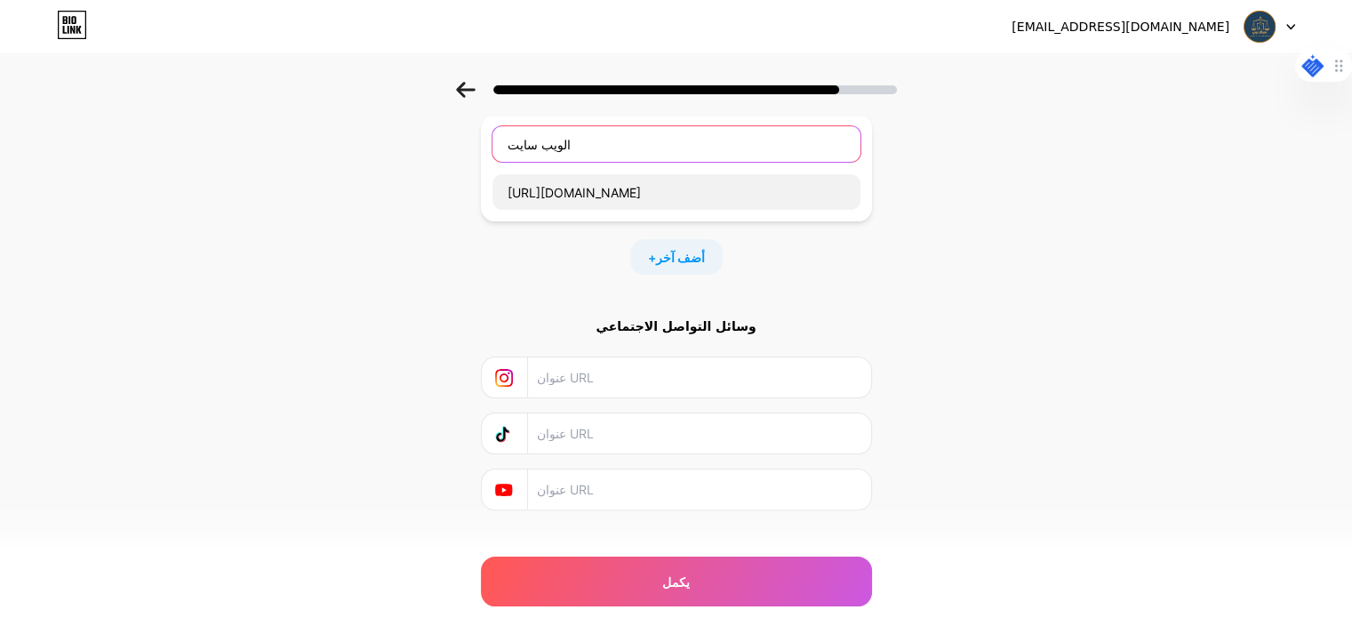
scroll to position [380, 0]
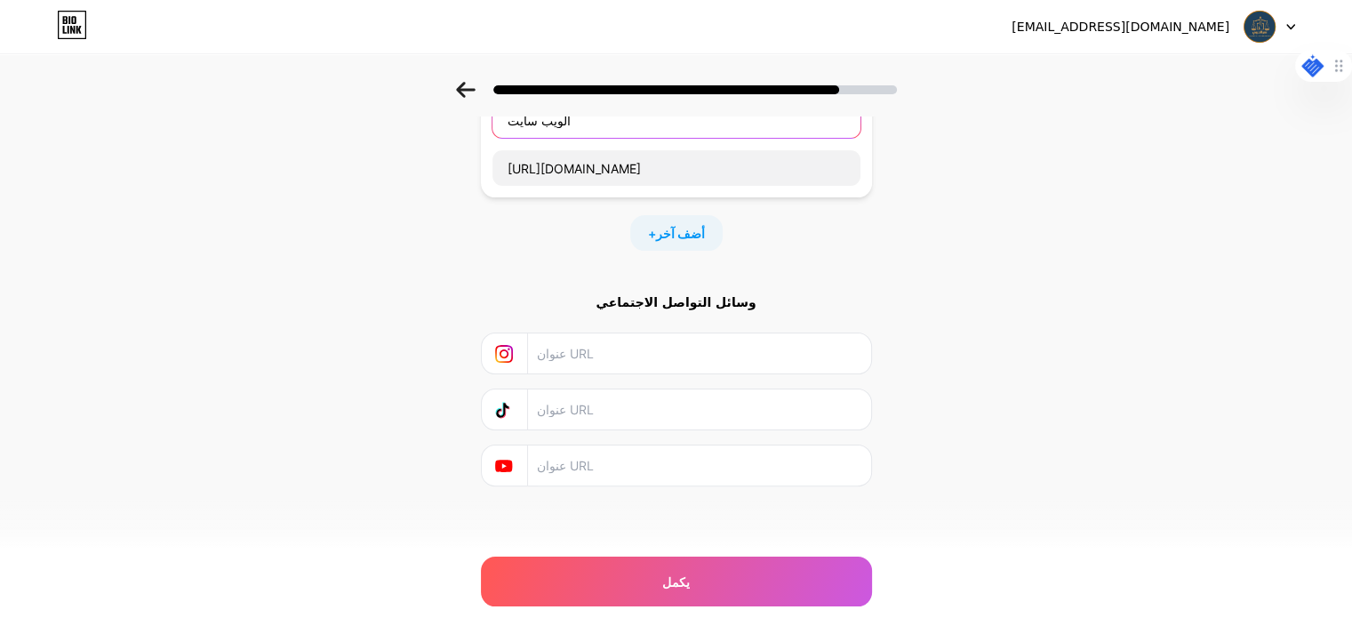
type input "الويب سايت"
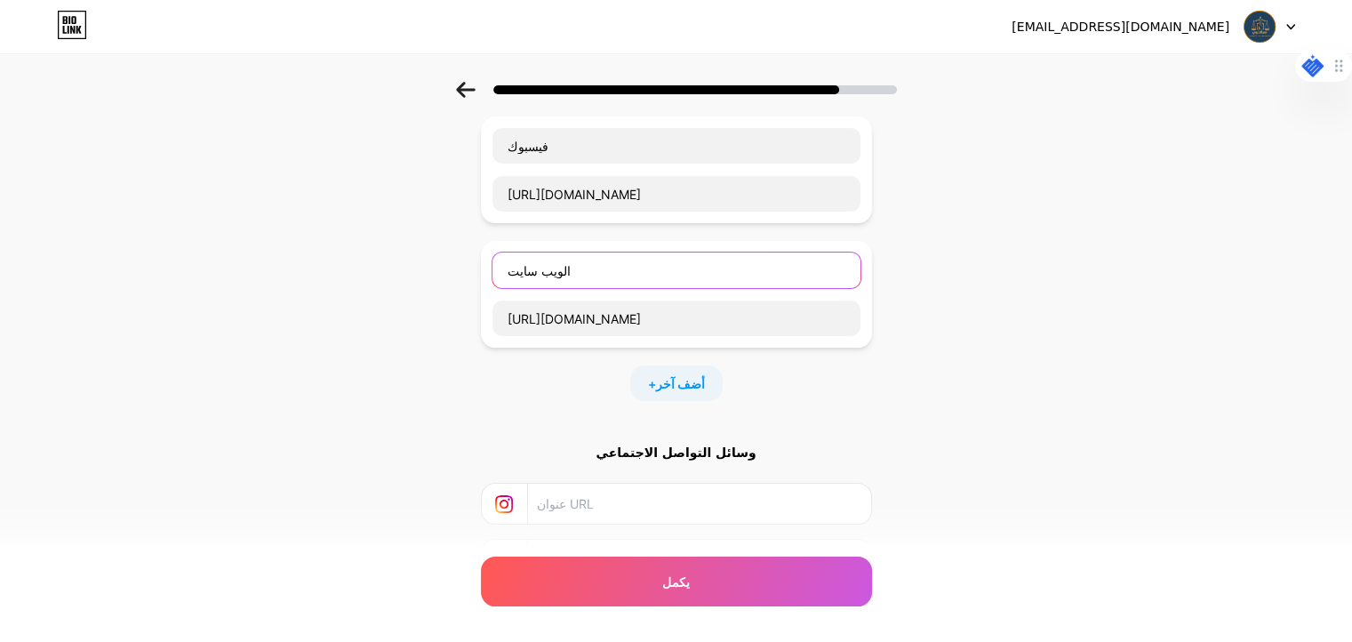
scroll to position [203, 0]
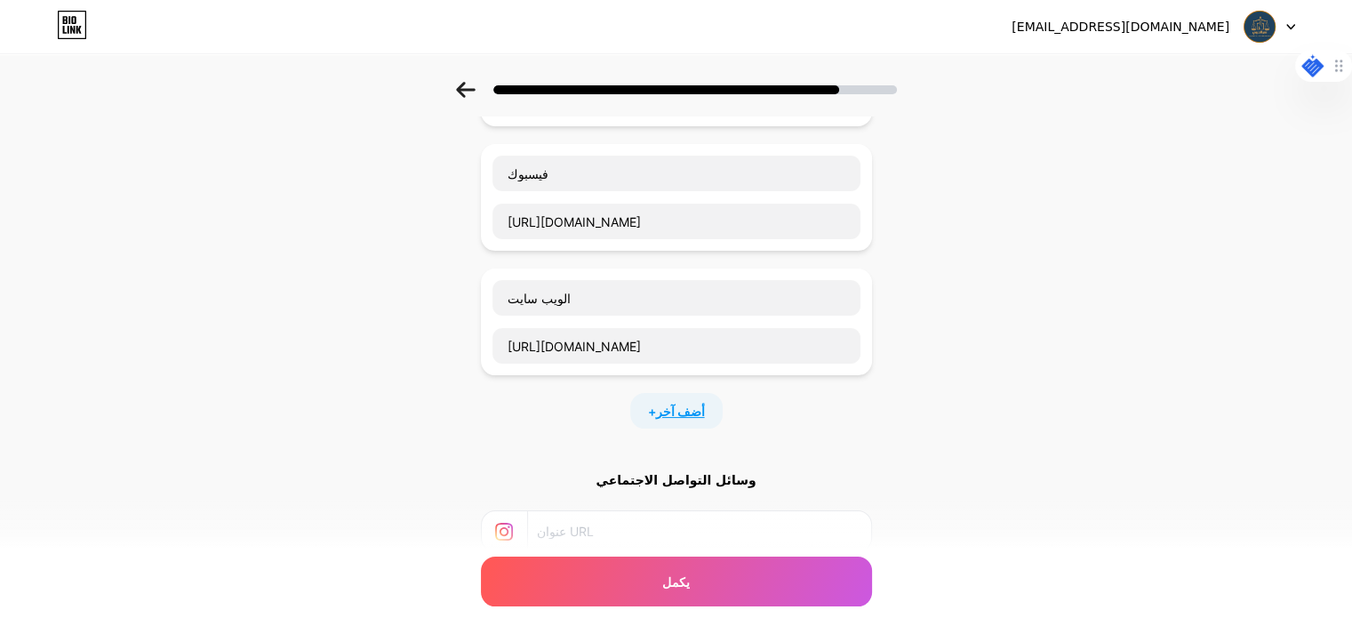
click at [672, 408] on font "أضف آخر" at bounding box center [680, 410] width 49 height 15
paste input "[URL][DOMAIN_NAME]"
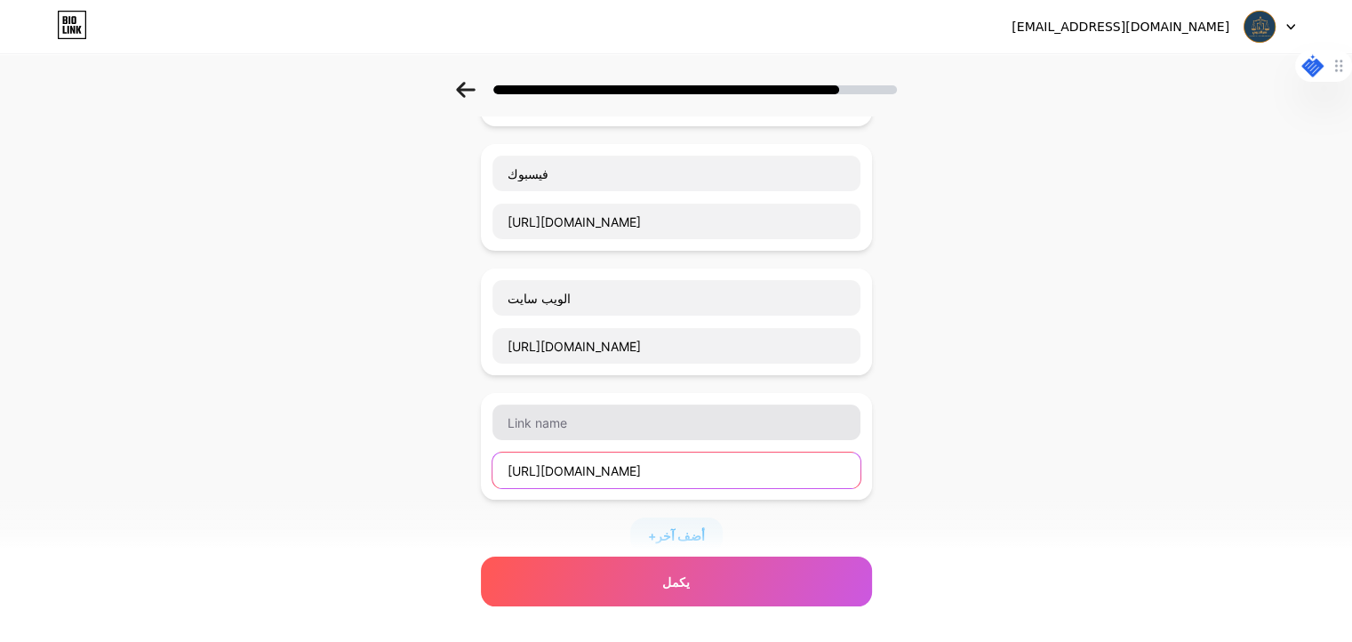
type input "[URL][DOMAIN_NAME]"
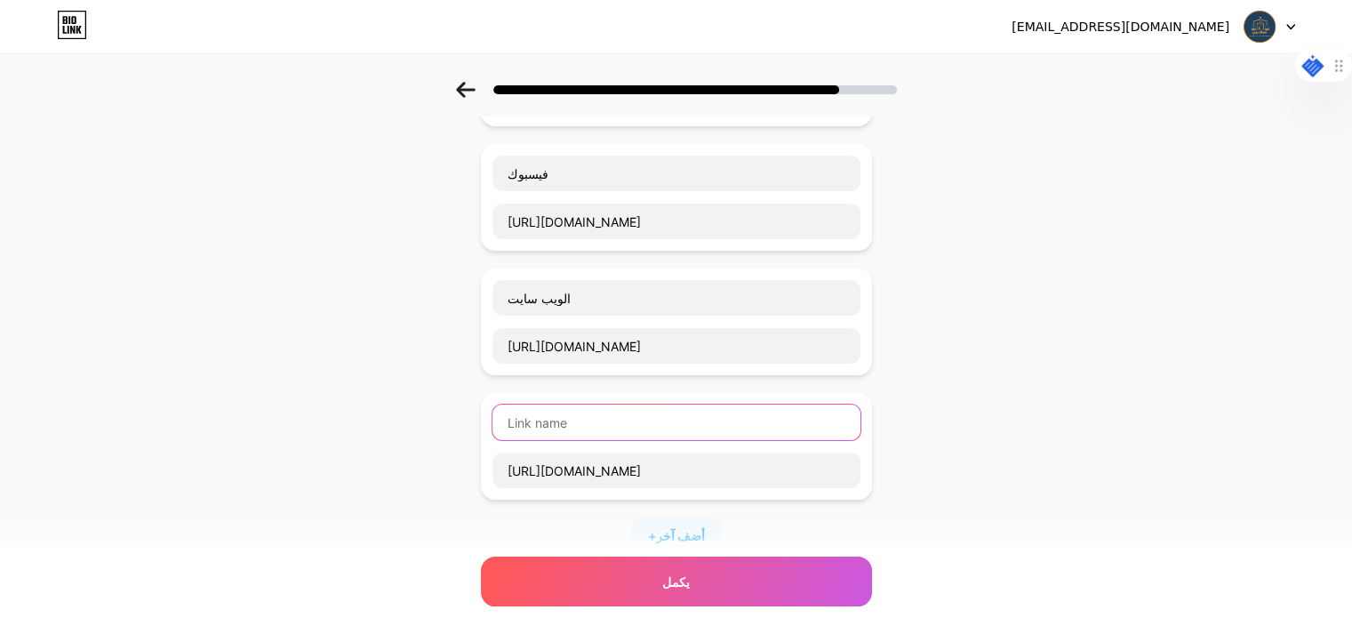
click at [778, 422] on input "text" at bounding box center [676, 422] width 368 height 36
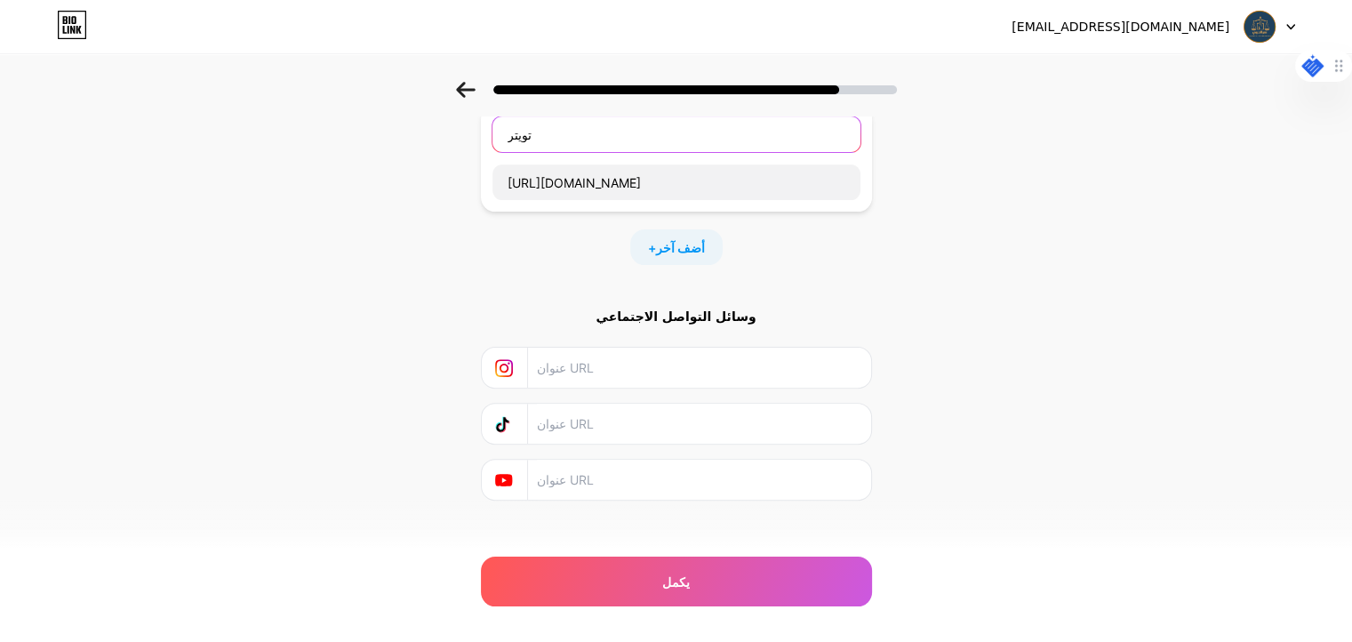
scroll to position [505, 0]
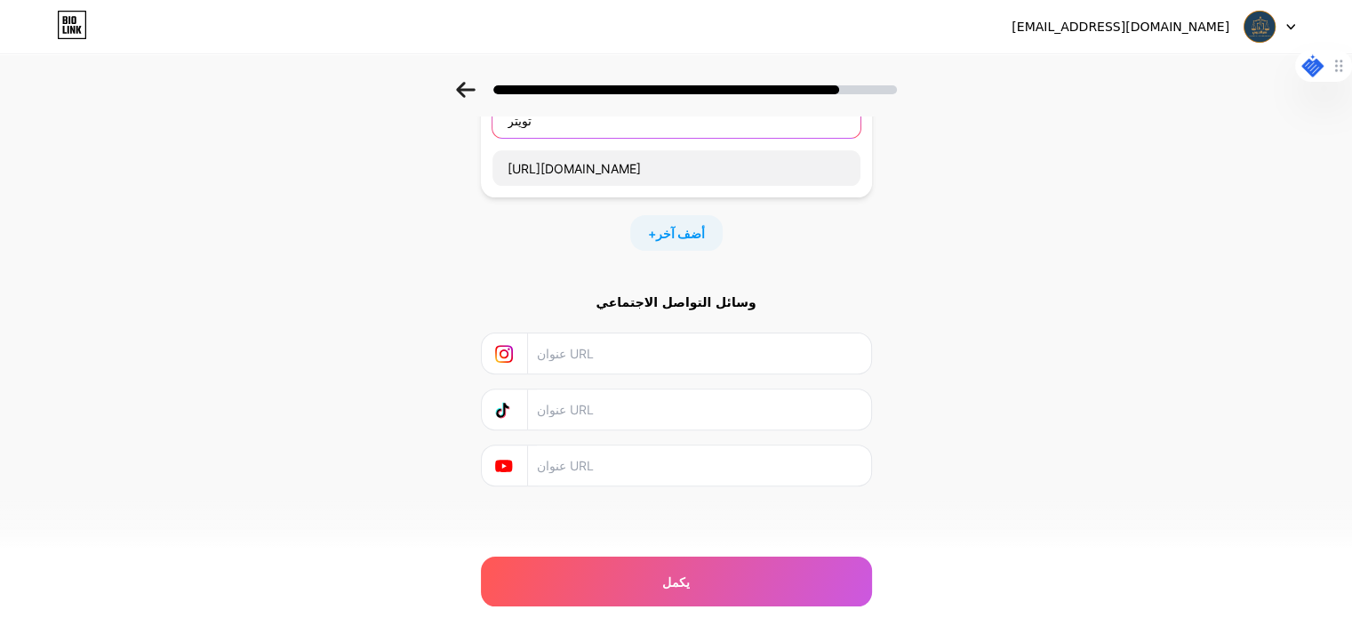
type input "تويتر"
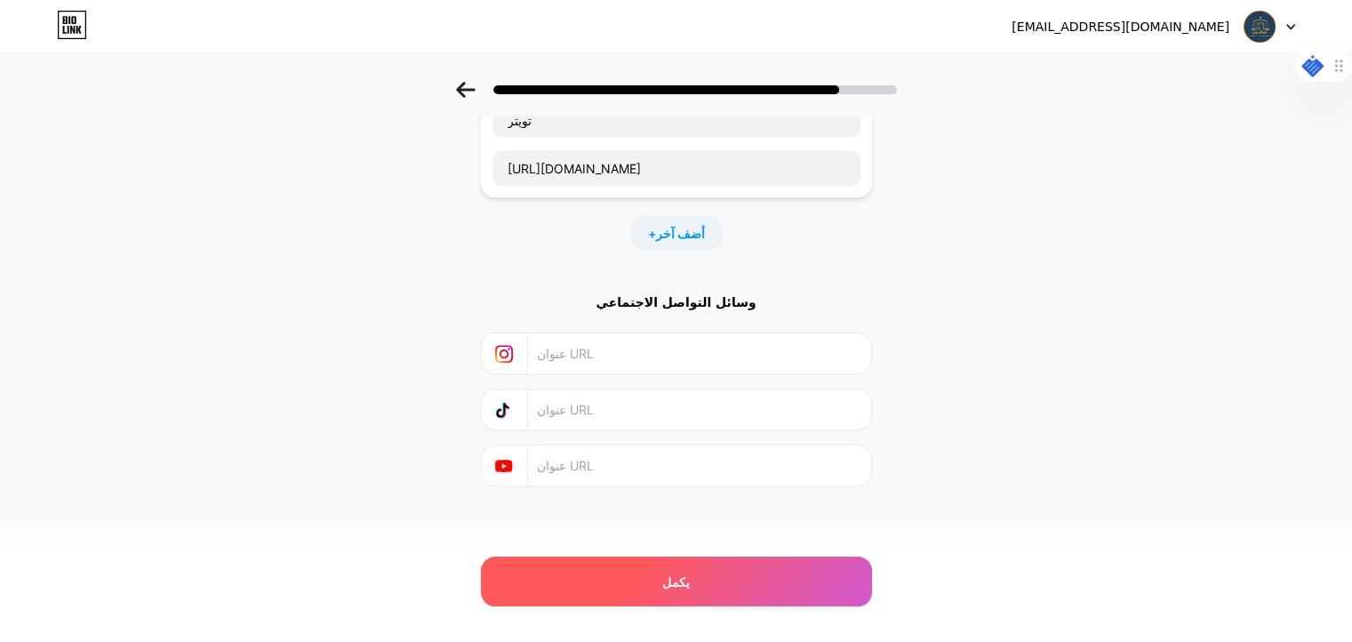
click at [663, 588] on div "يكمل" at bounding box center [676, 581] width 391 height 50
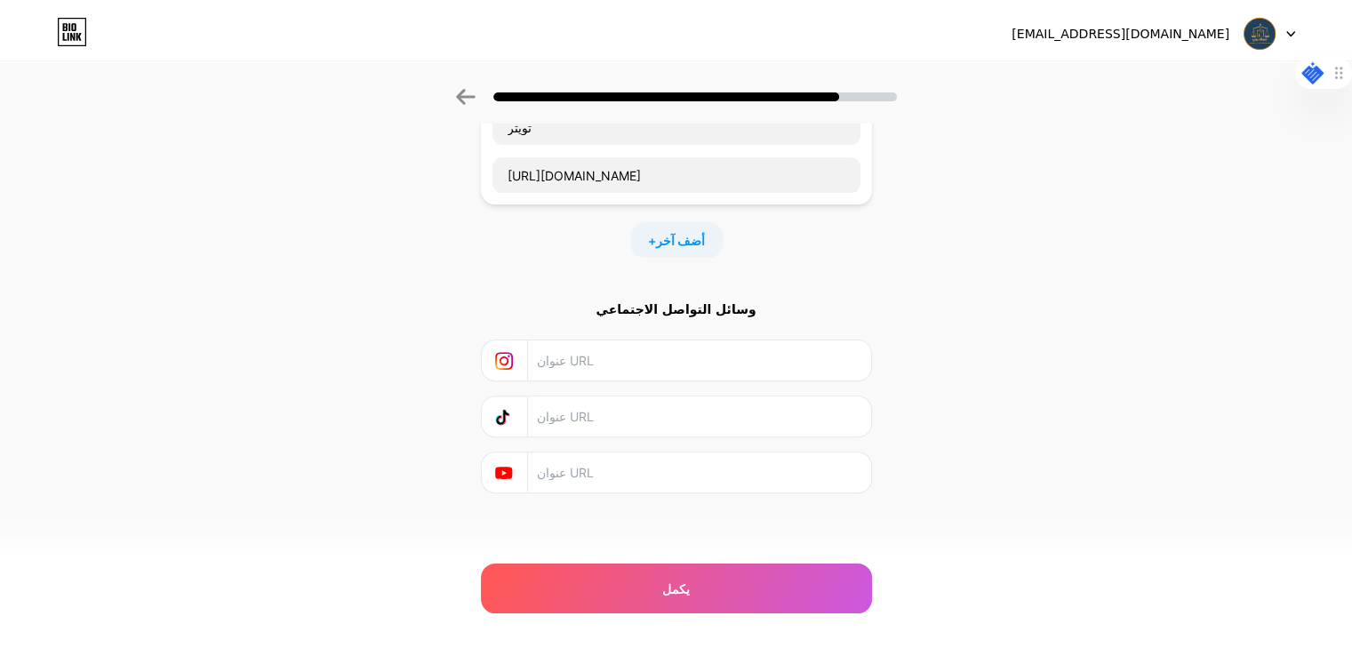
scroll to position [0, 0]
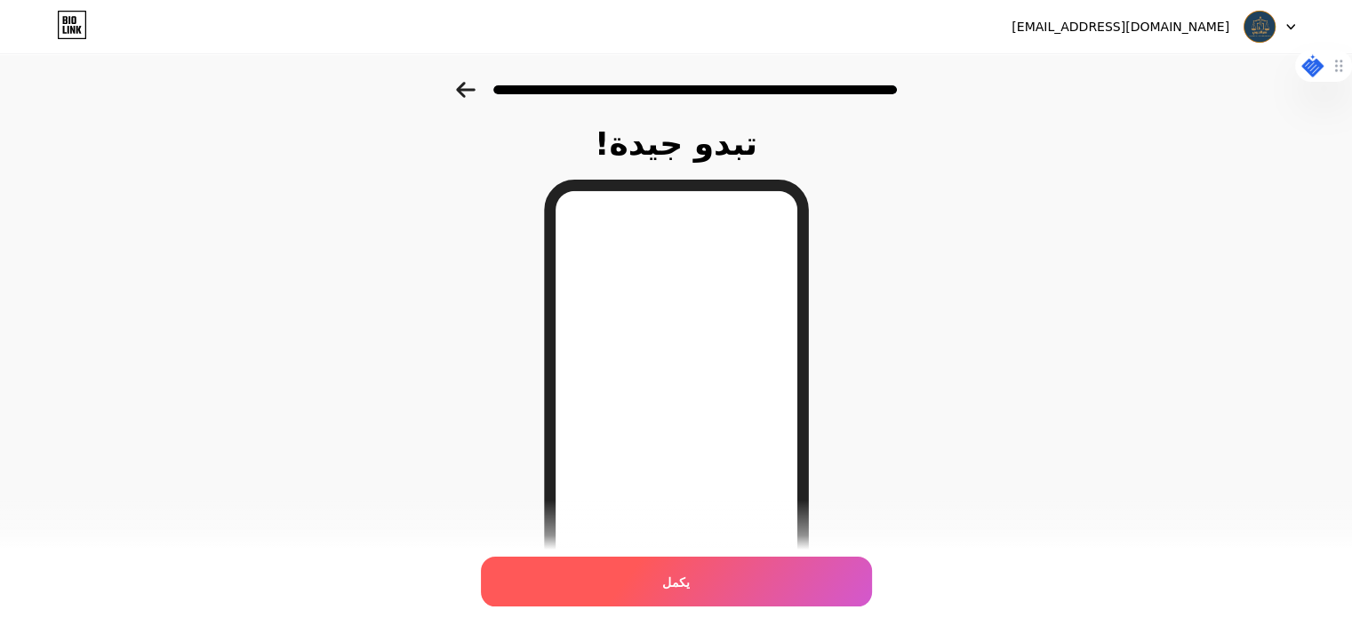
click at [690, 577] on font "يكمل" at bounding box center [676, 581] width 28 height 15
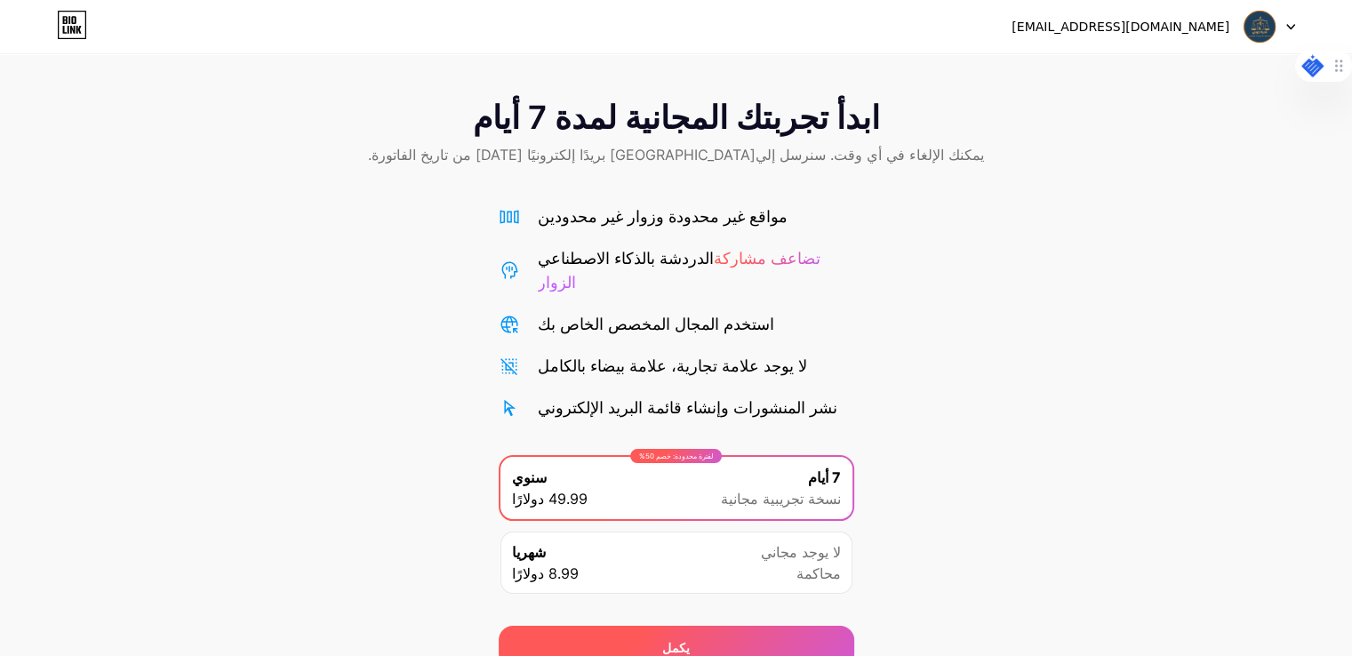
click at [662, 627] on div "يكمل" at bounding box center [676, 647] width 355 height 43
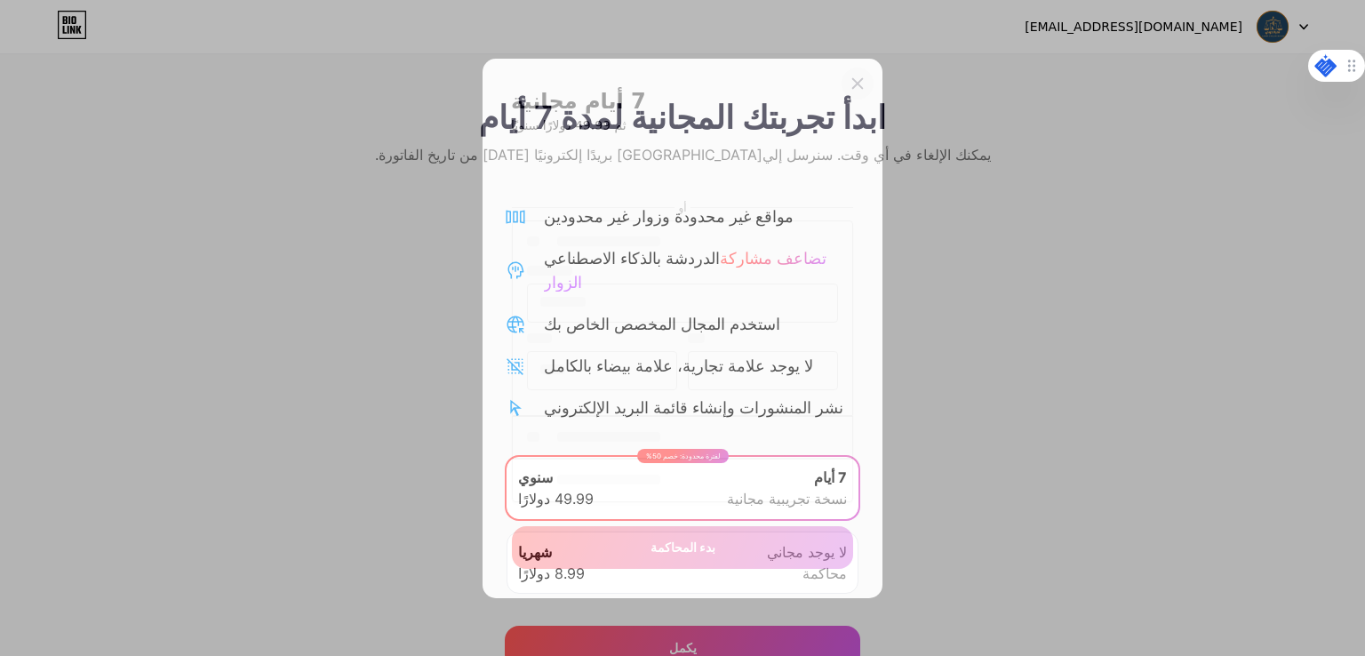
click at [857, 86] on icon at bounding box center [858, 83] width 10 height 10
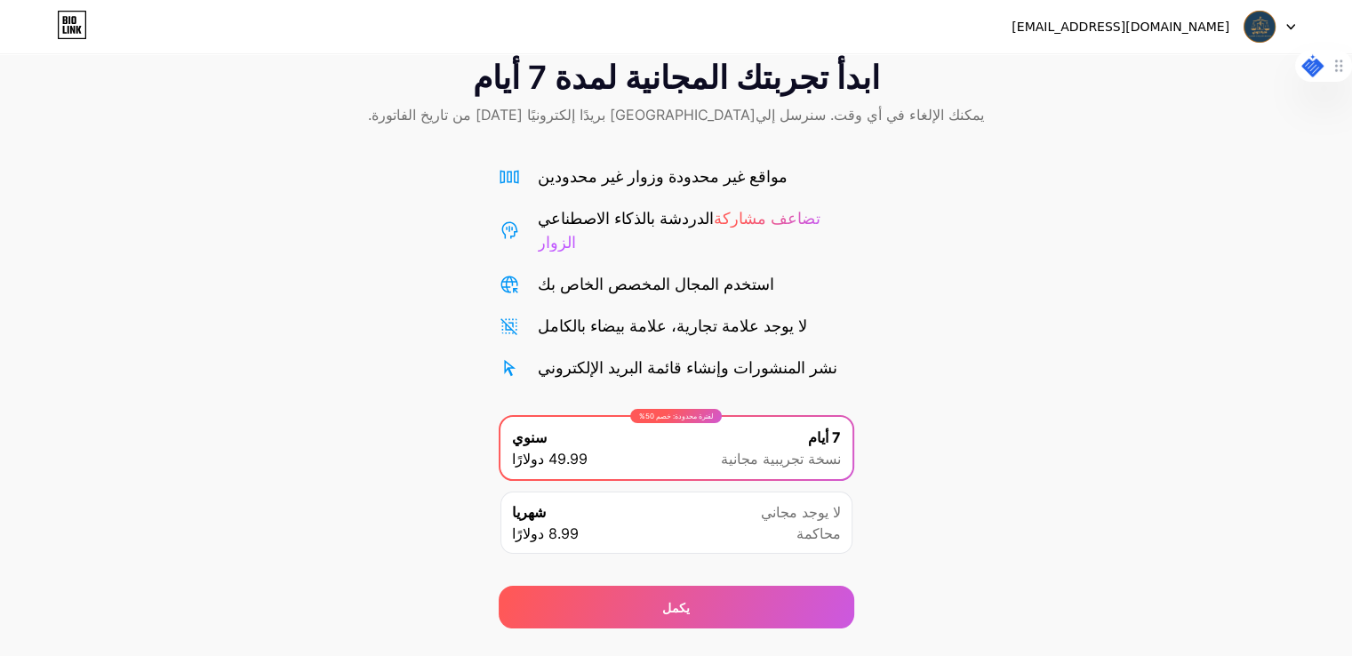
scroll to position [59, 0]
